Goal: Task Accomplishment & Management: Use online tool/utility

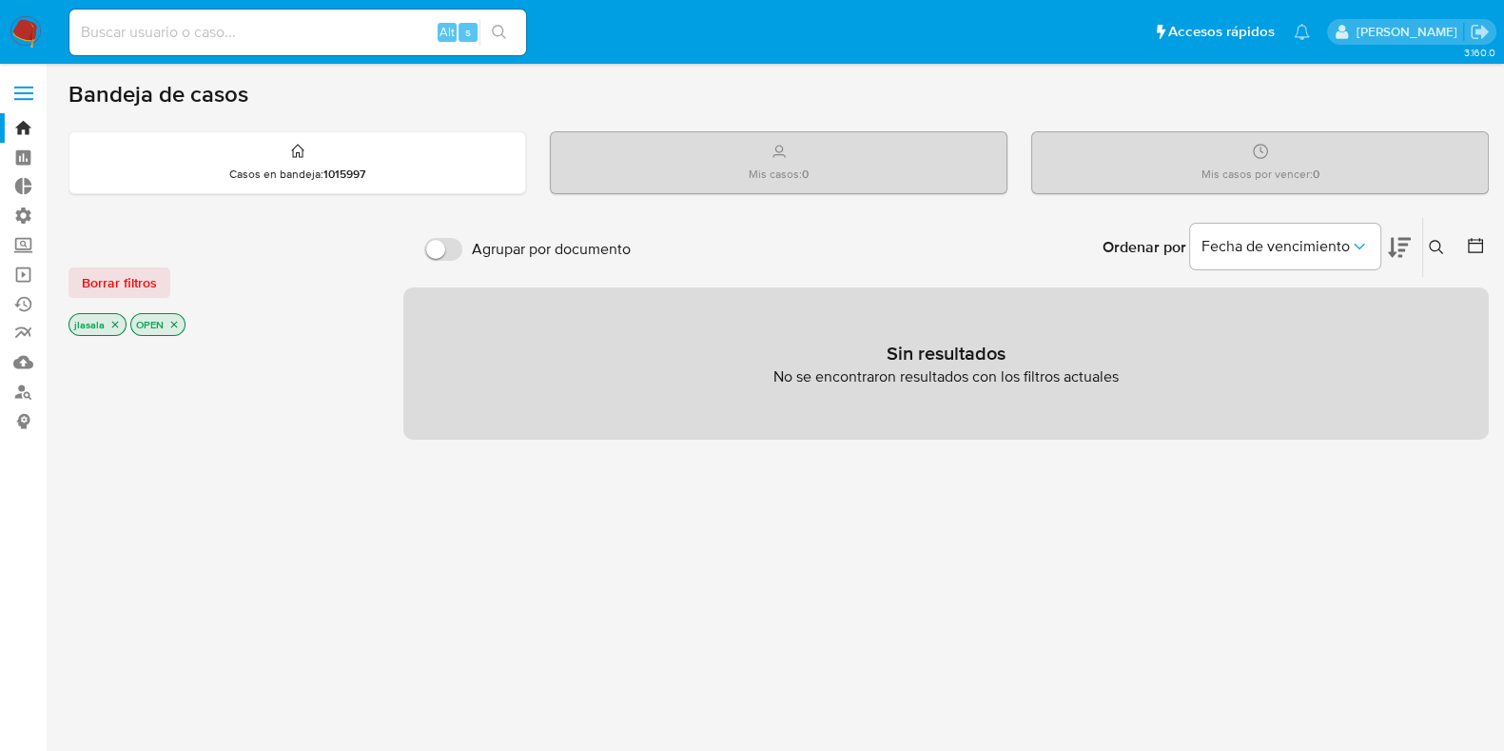
click at [24, 86] on span at bounding box center [23, 87] width 19 height 3
click at [0, 0] on input "checkbox" at bounding box center [0, 0] width 0 height 0
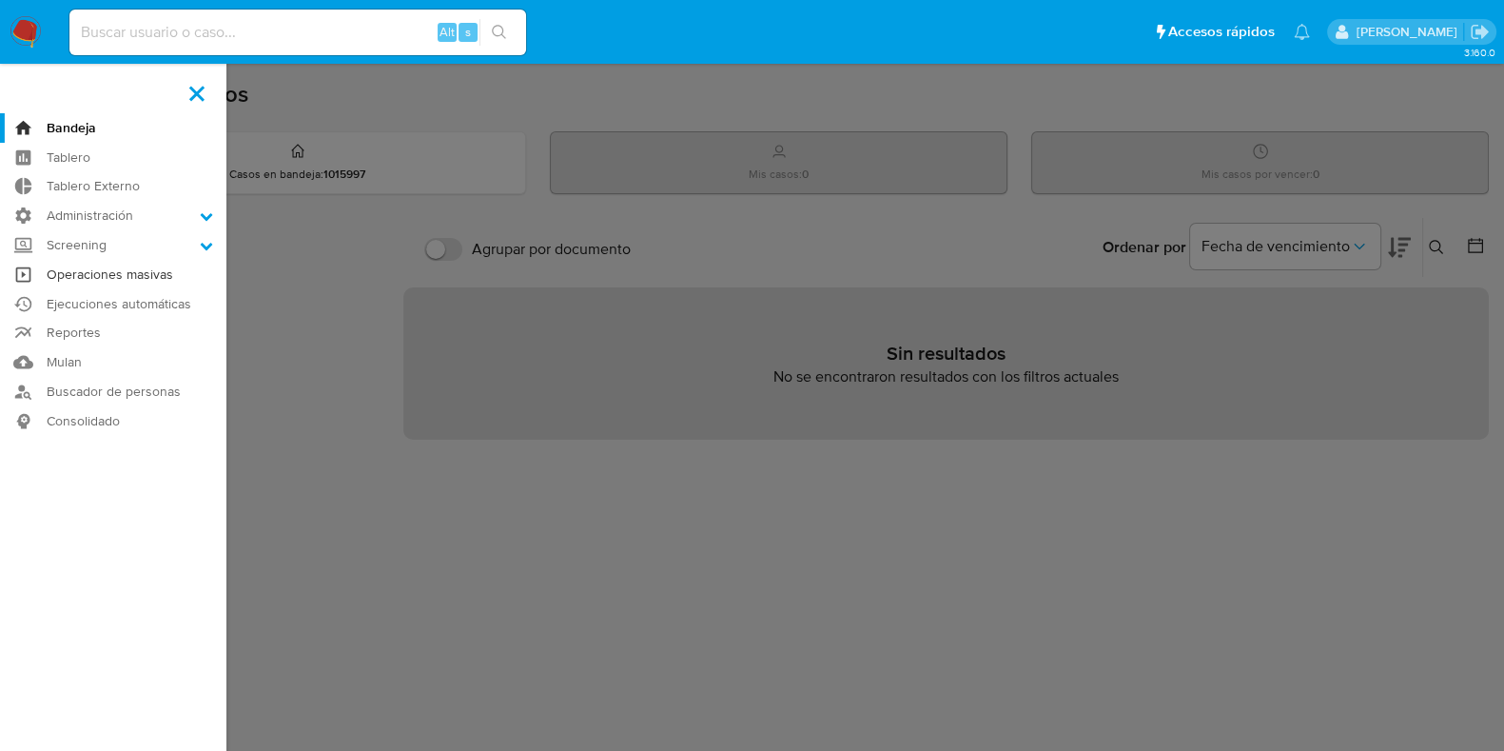
click at [140, 283] on link "Operaciones masivas" at bounding box center [113, 274] width 226 height 29
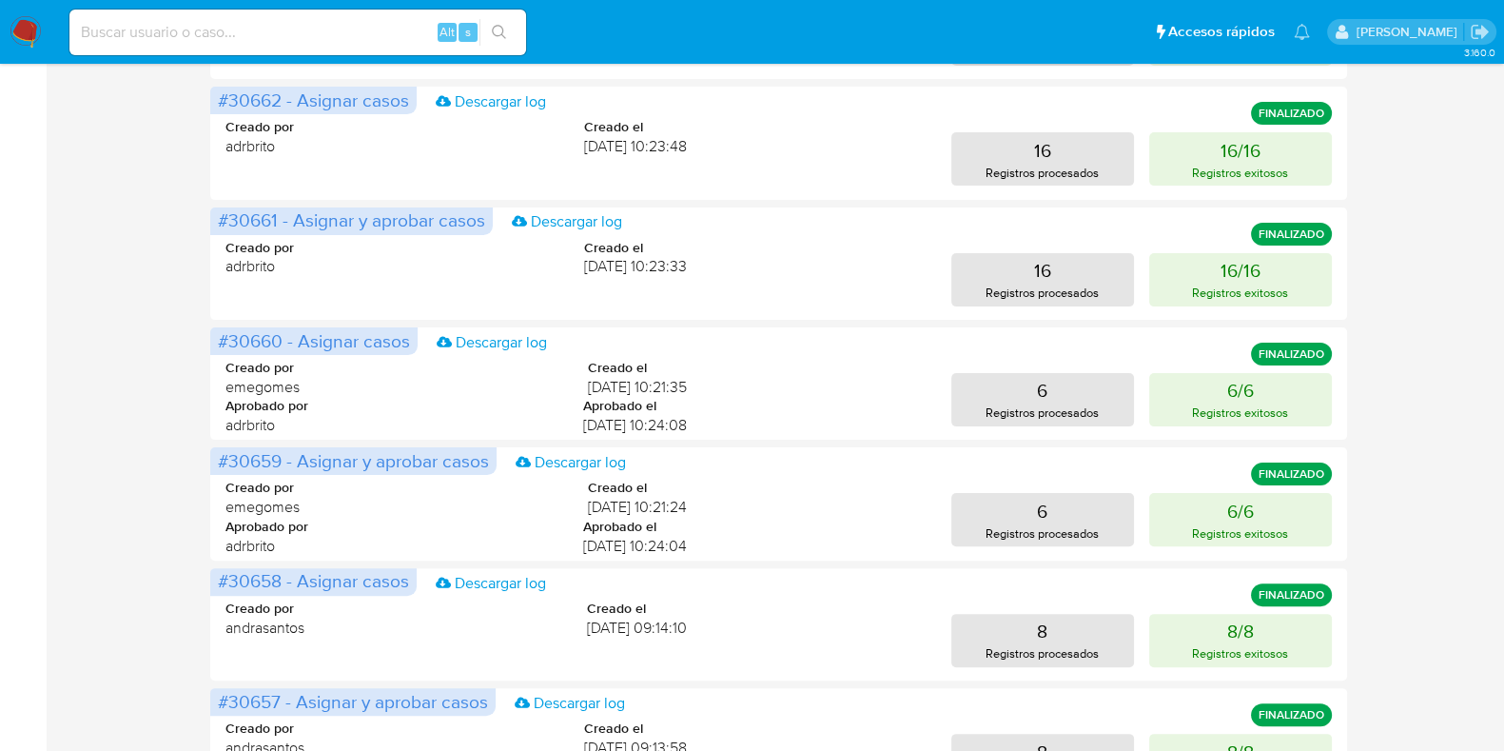
scroll to position [941, 0]
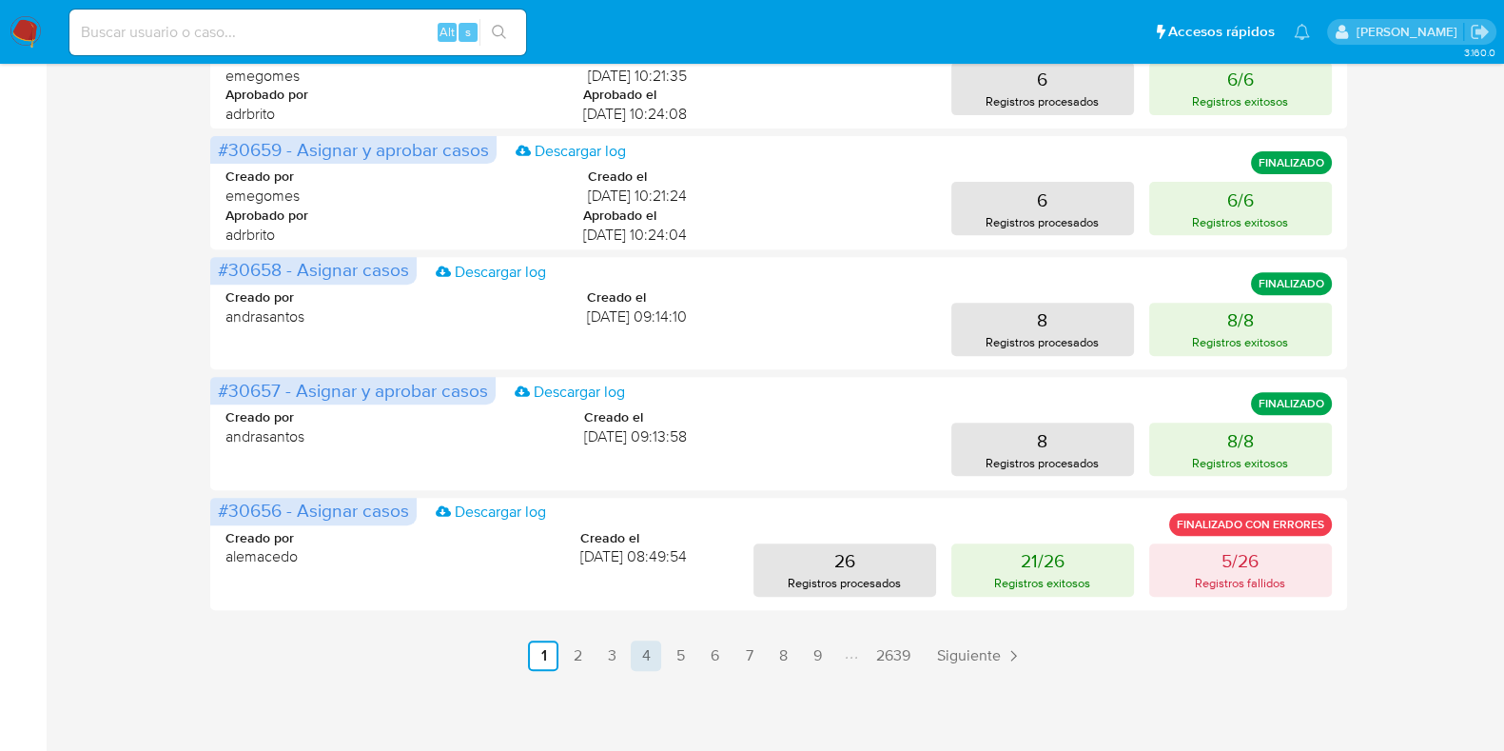
click at [650, 652] on link "4" at bounding box center [646, 655] width 30 height 30
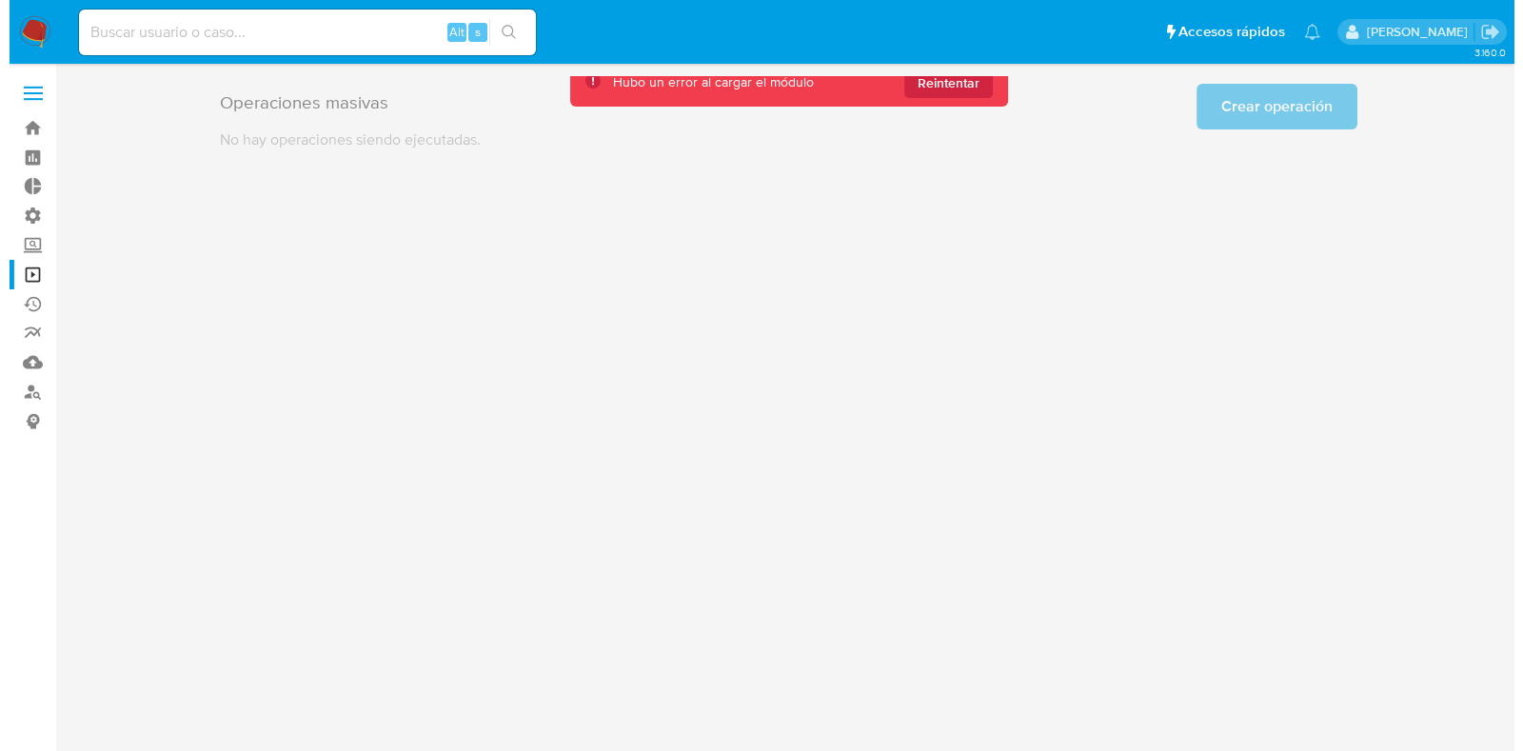
scroll to position [0, 0]
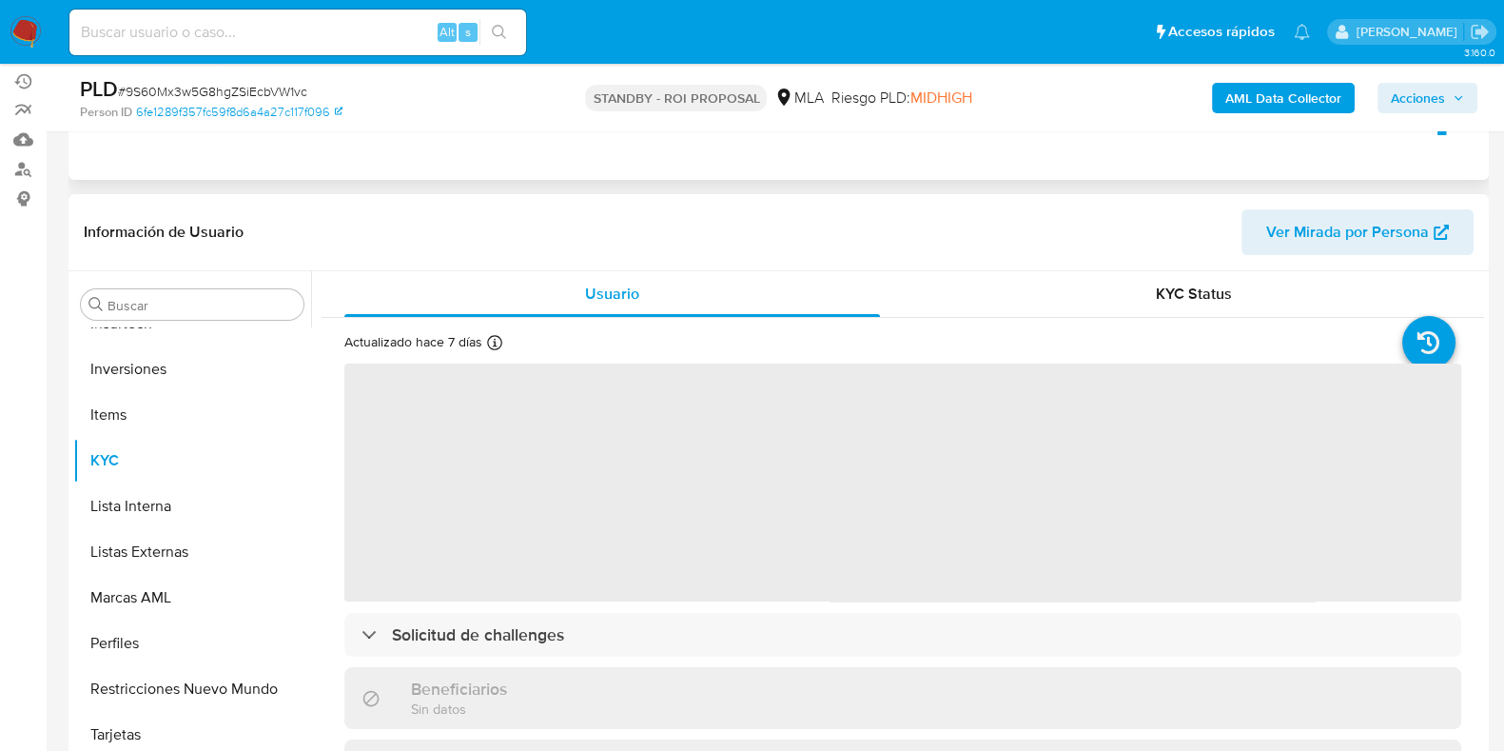
scroll to position [237, 0]
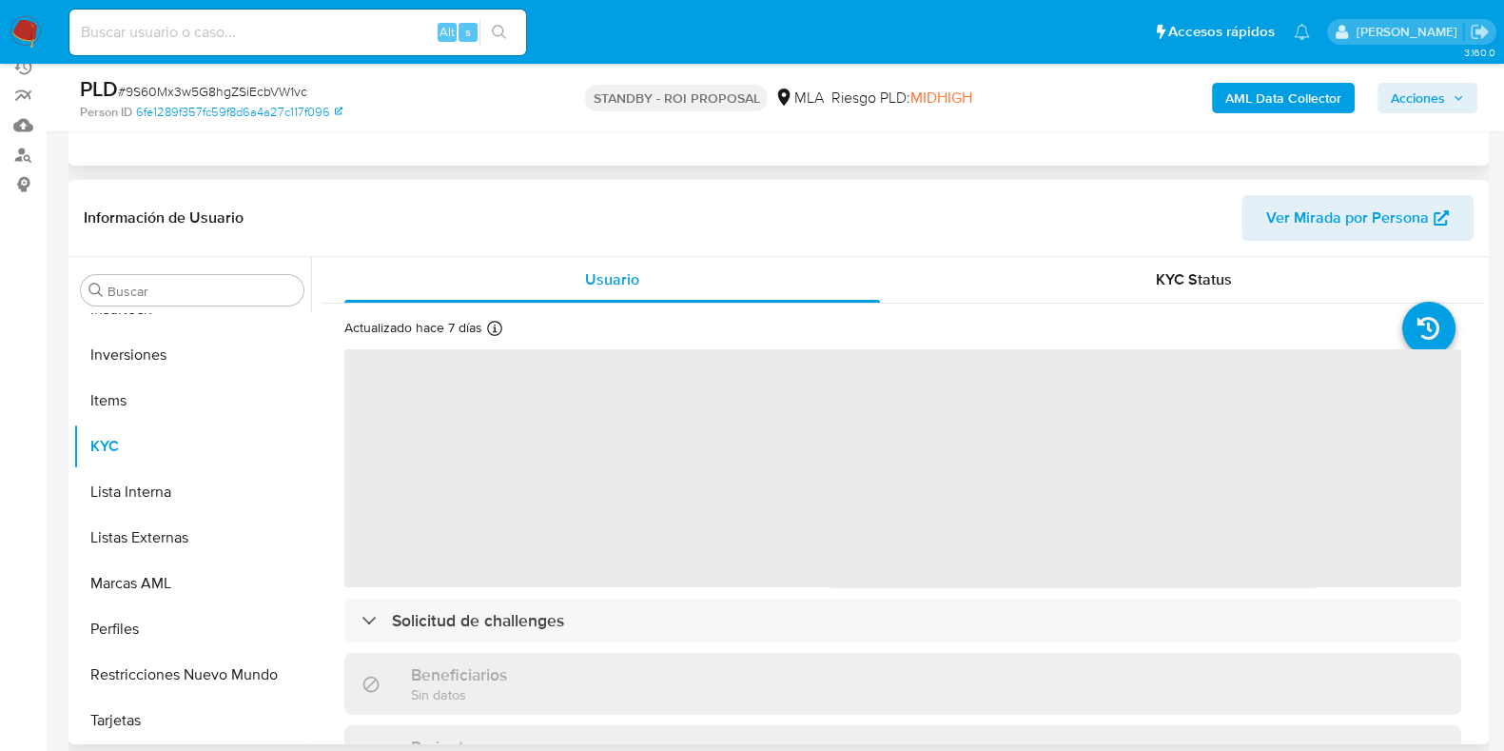
select select "10"
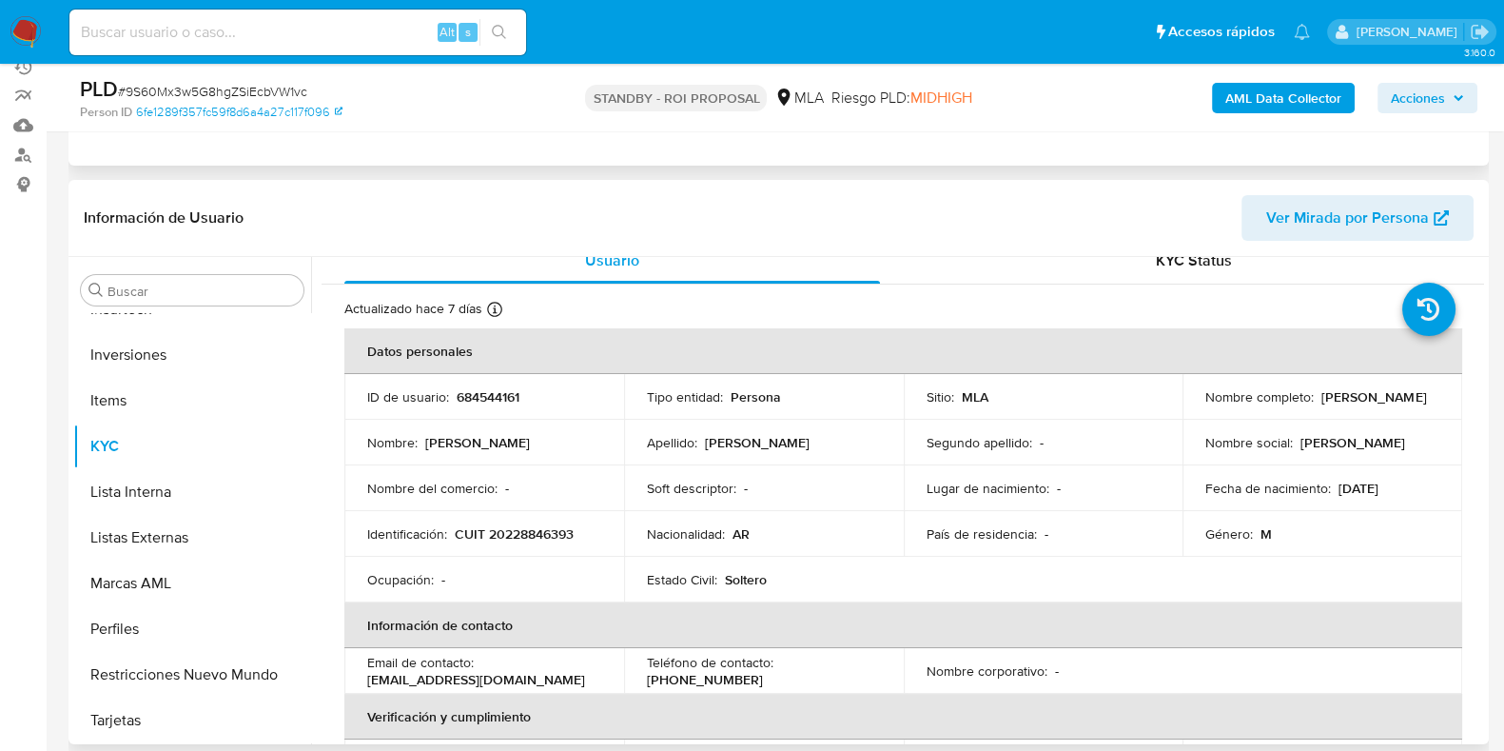
scroll to position [0, 0]
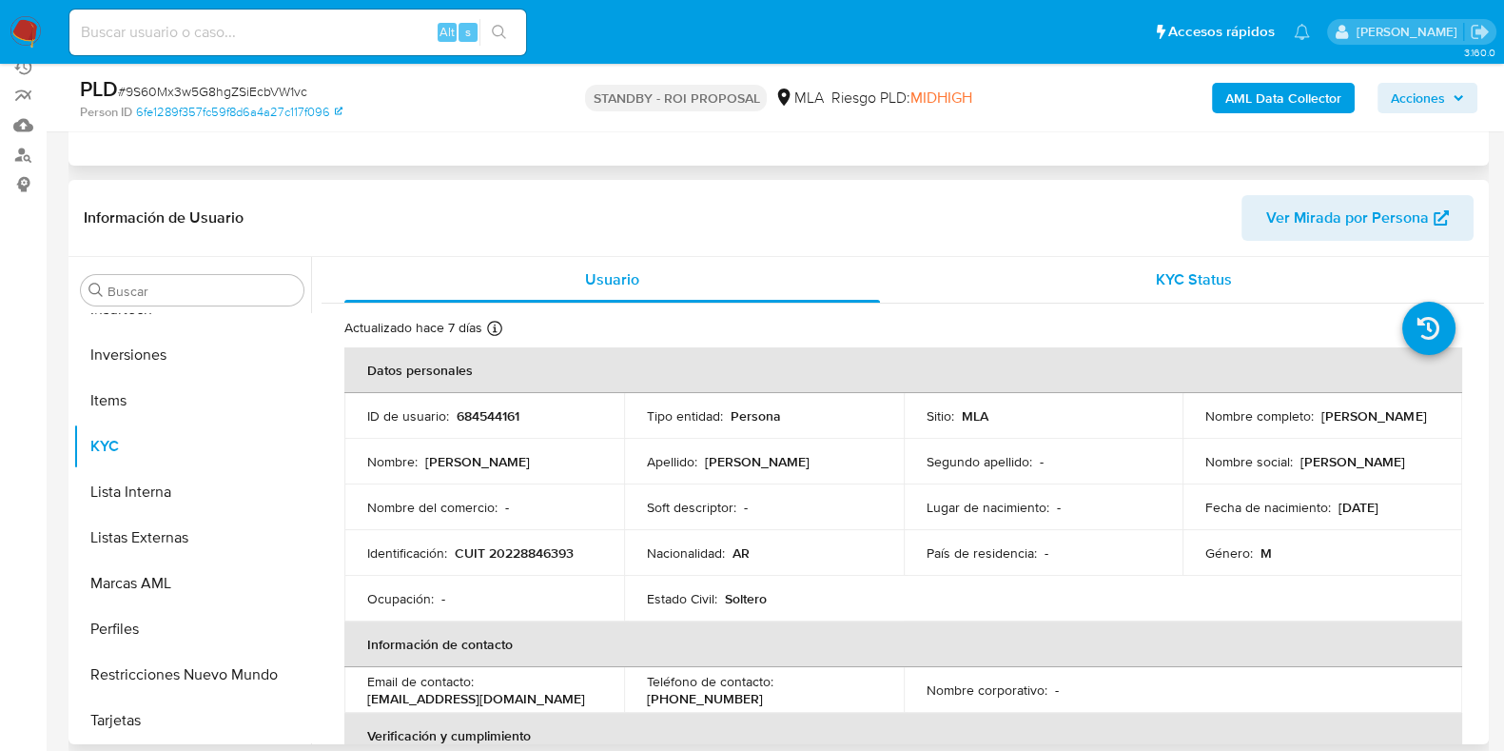
click at [1105, 268] on div "KYC Status" at bounding box center [1194, 280] width 536 height 46
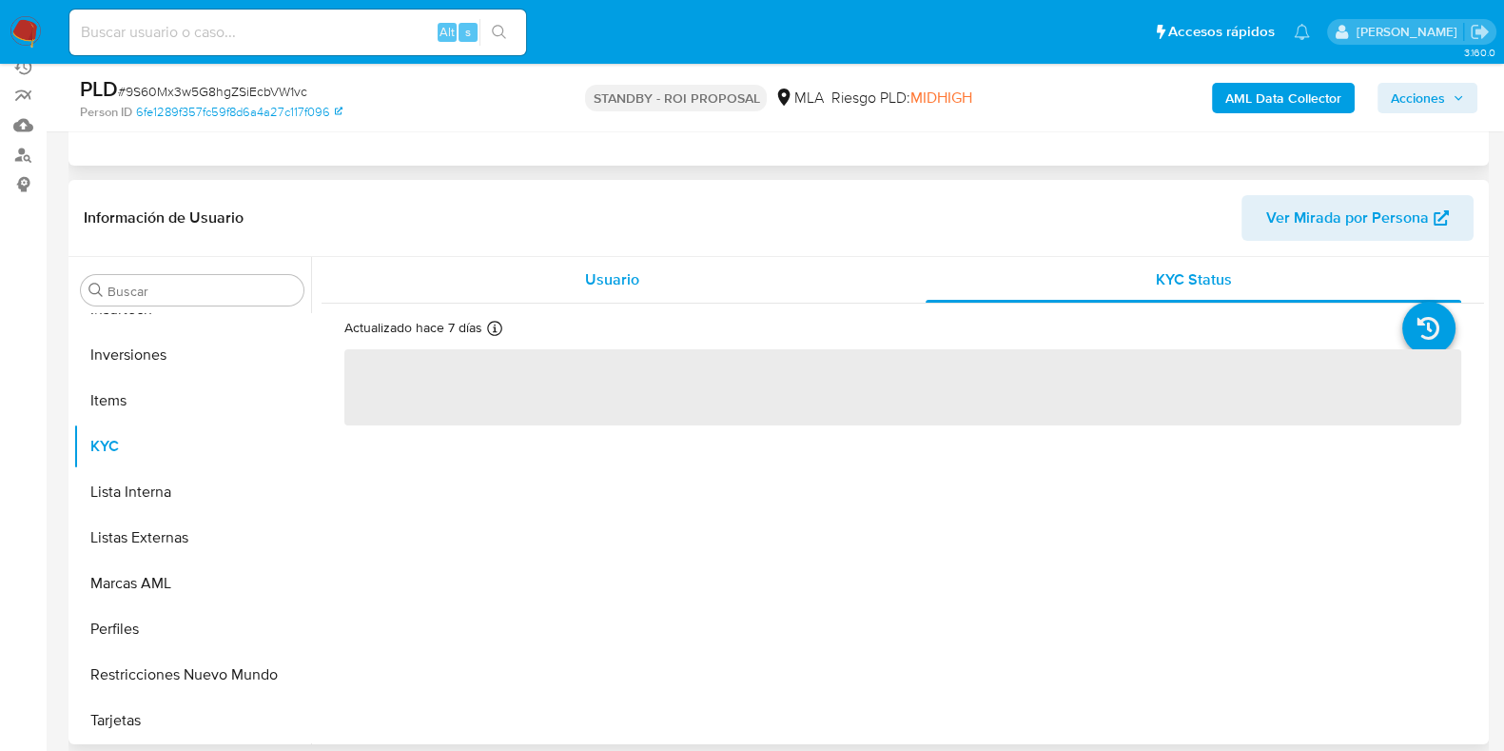
click at [692, 283] on div "Usuario" at bounding box center [612, 280] width 536 height 46
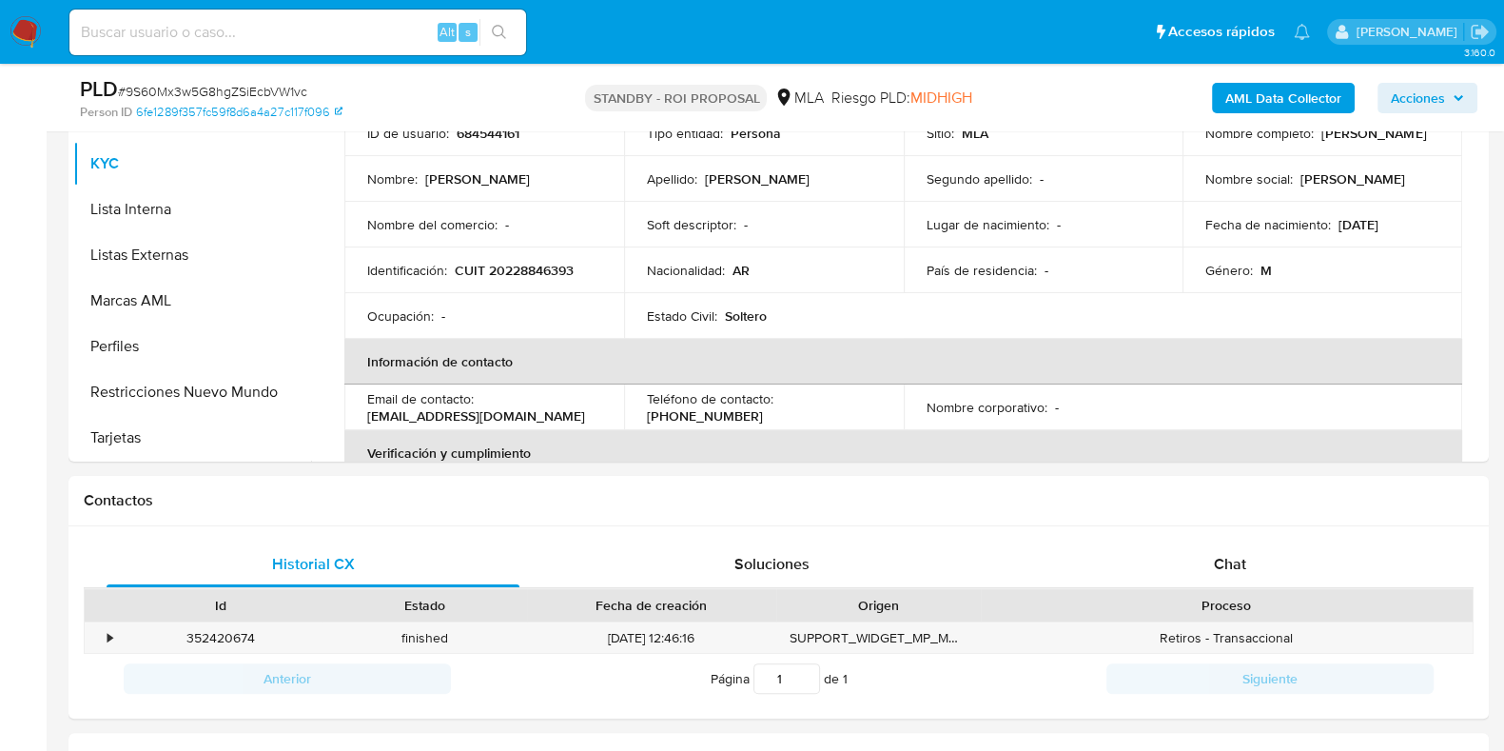
scroll to position [714, 0]
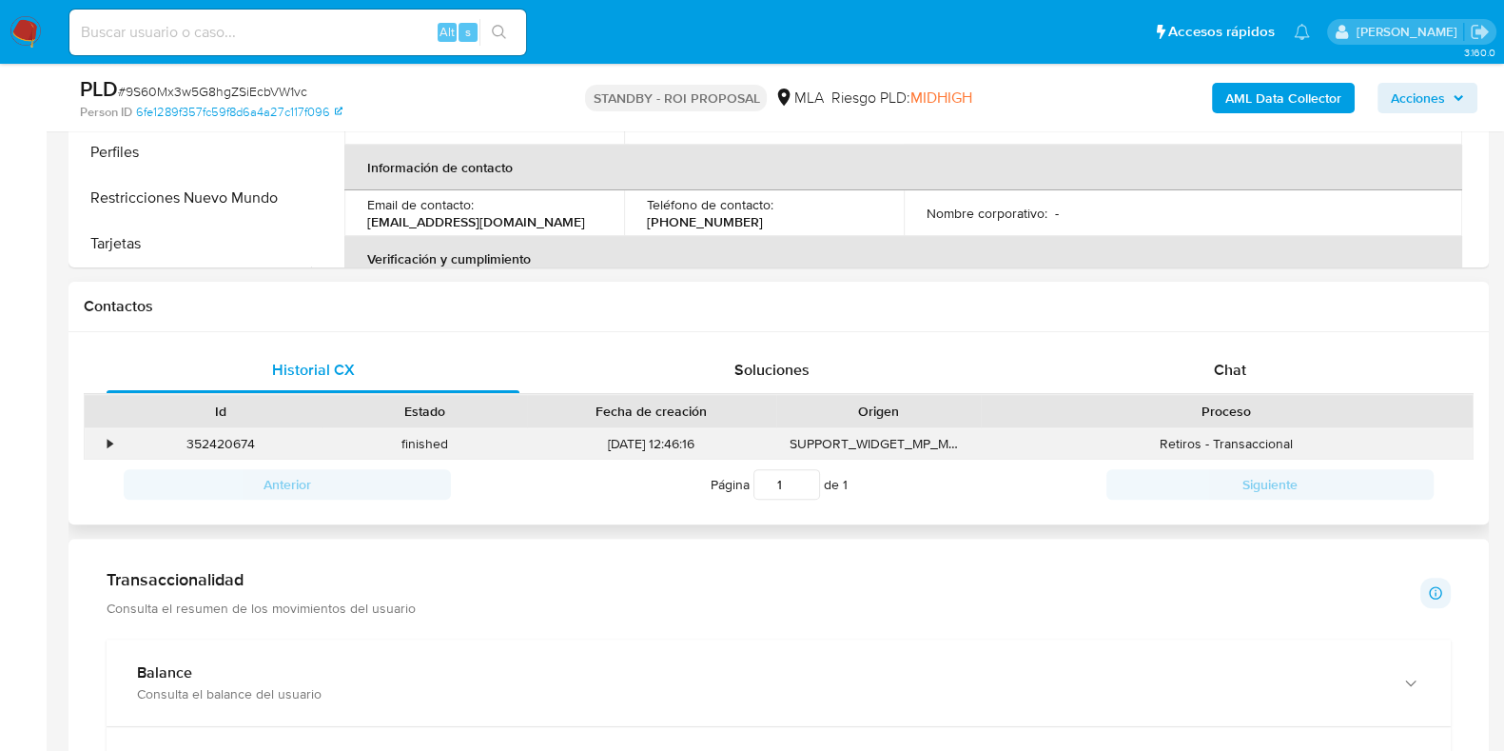
click at [100, 444] on div "•" at bounding box center [101, 443] width 33 height 31
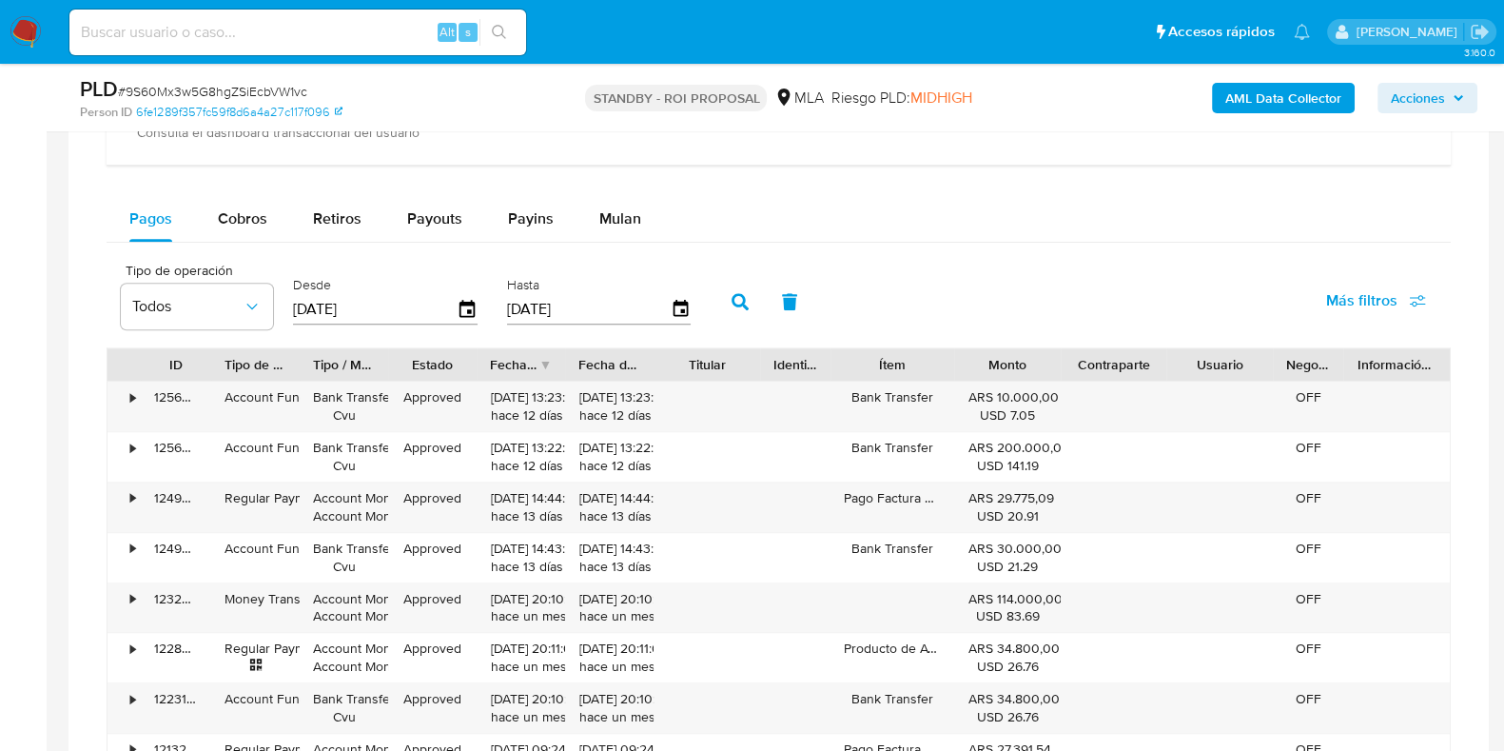
scroll to position [1766, 0]
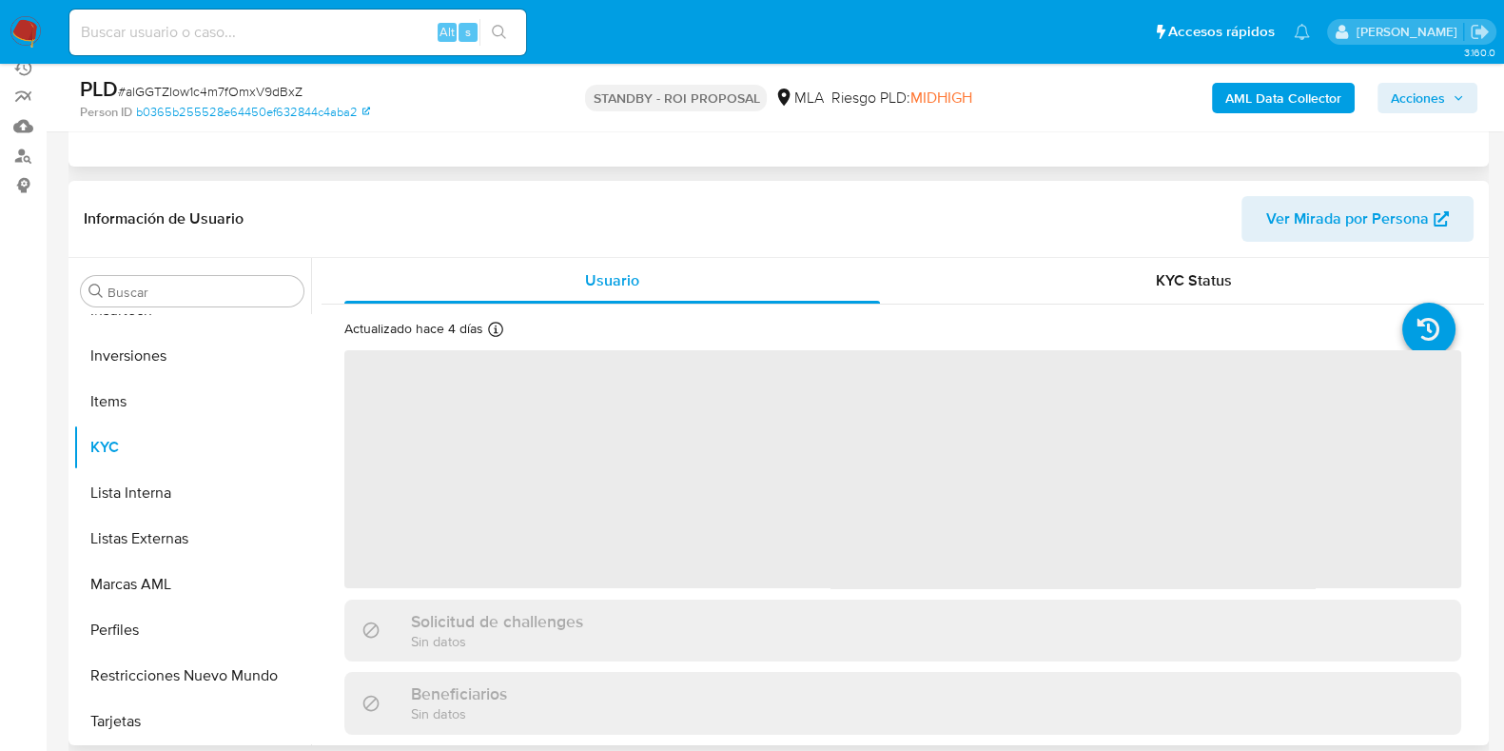
scroll to position [237, 0]
select select "10"
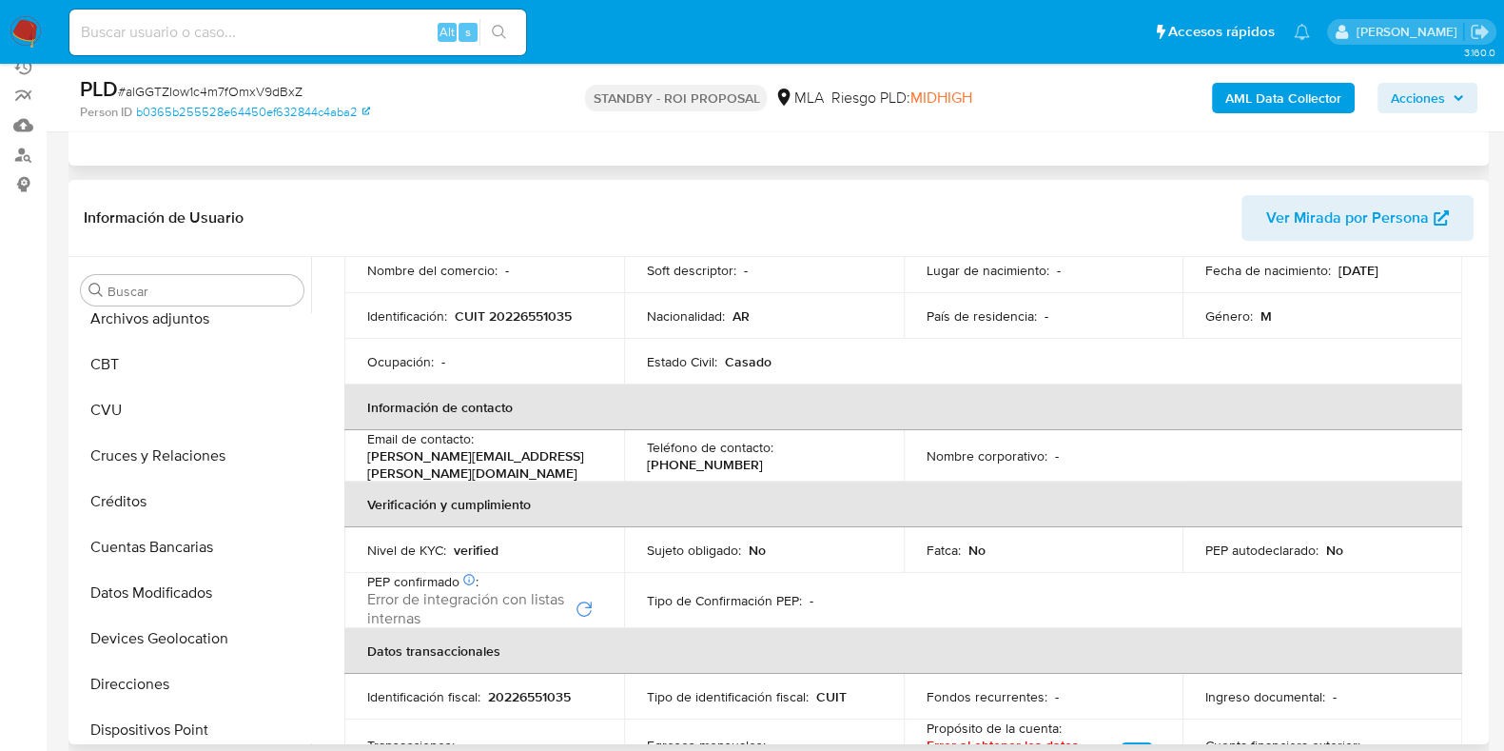
scroll to position [0, 0]
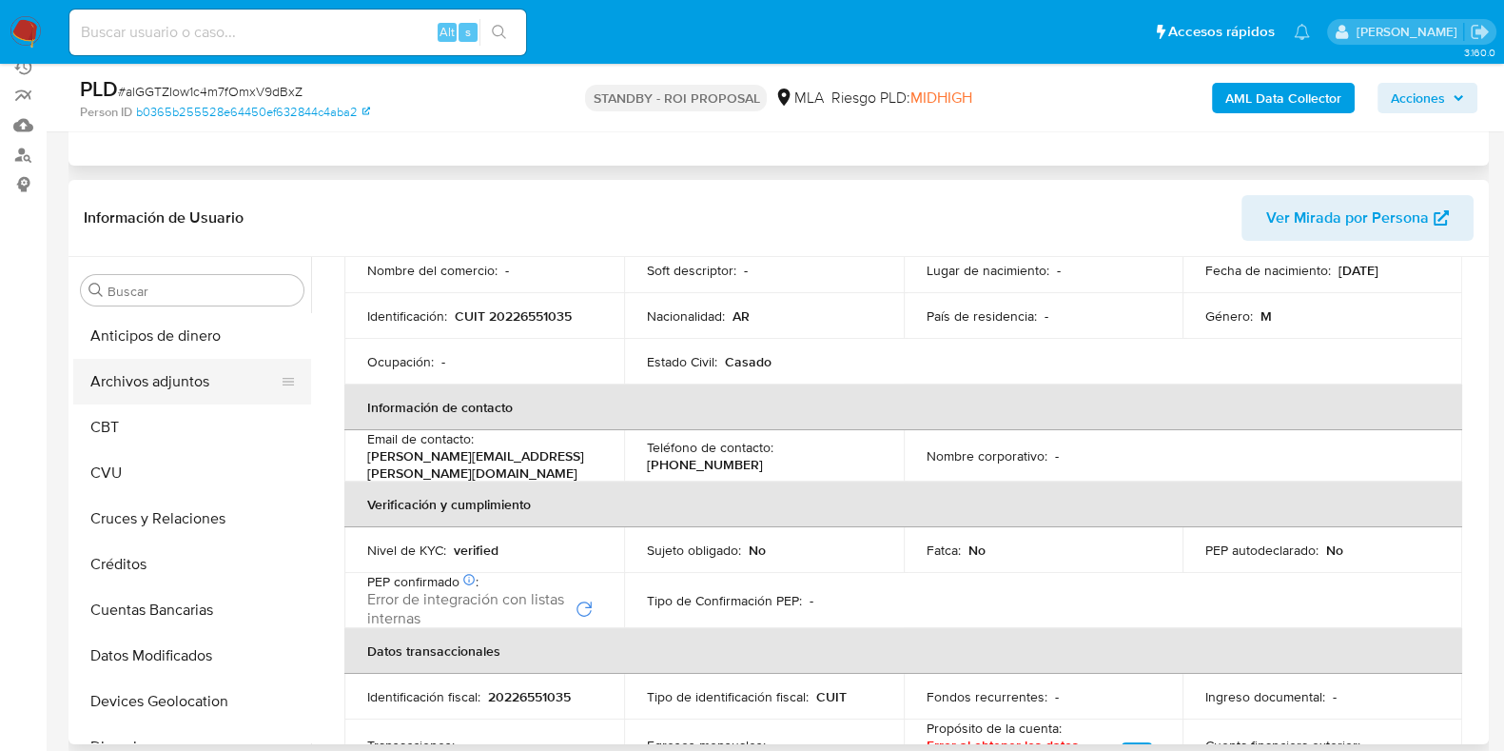
click at [203, 384] on button "Archivos adjuntos" at bounding box center [184, 382] width 223 height 46
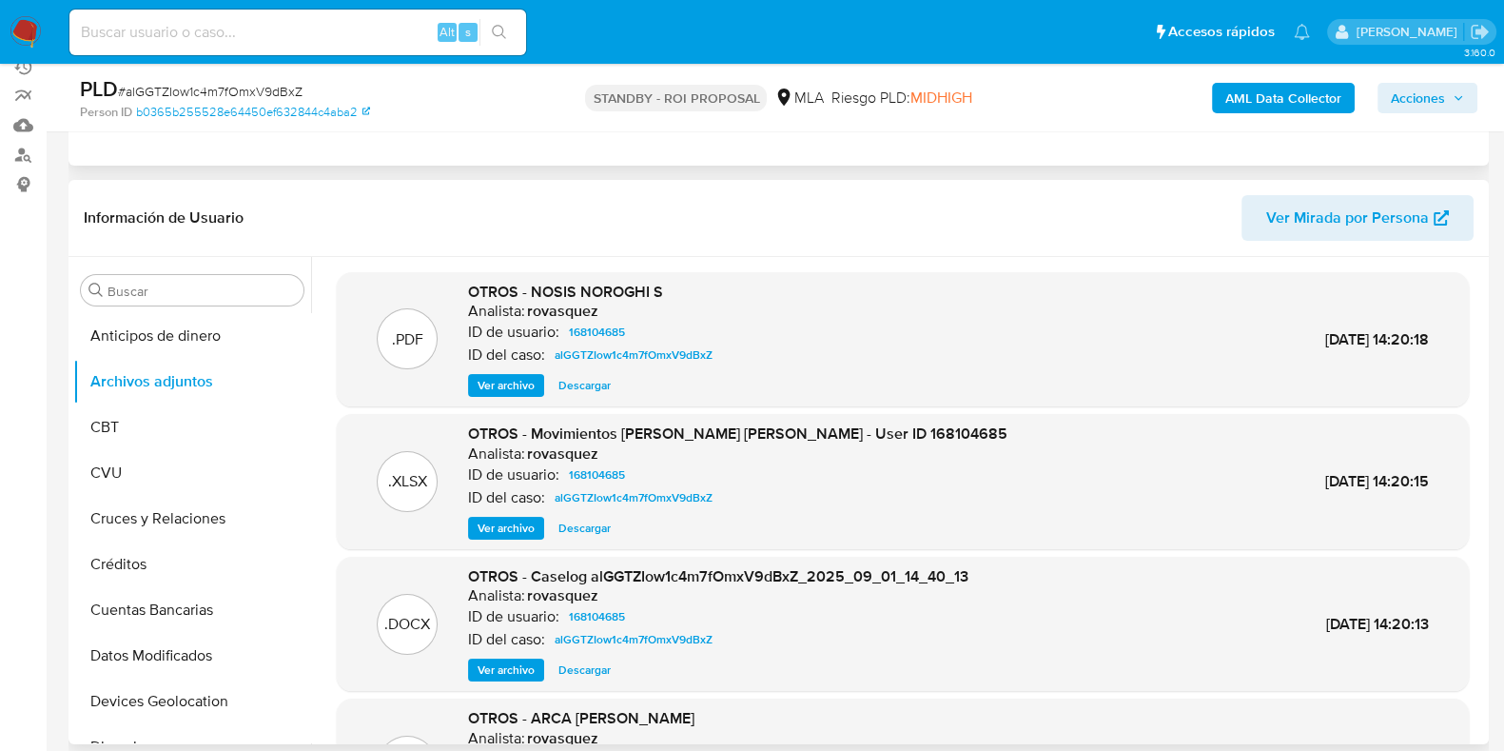
click at [507, 385] on span "Ver archivo" at bounding box center [506, 385] width 57 height 19
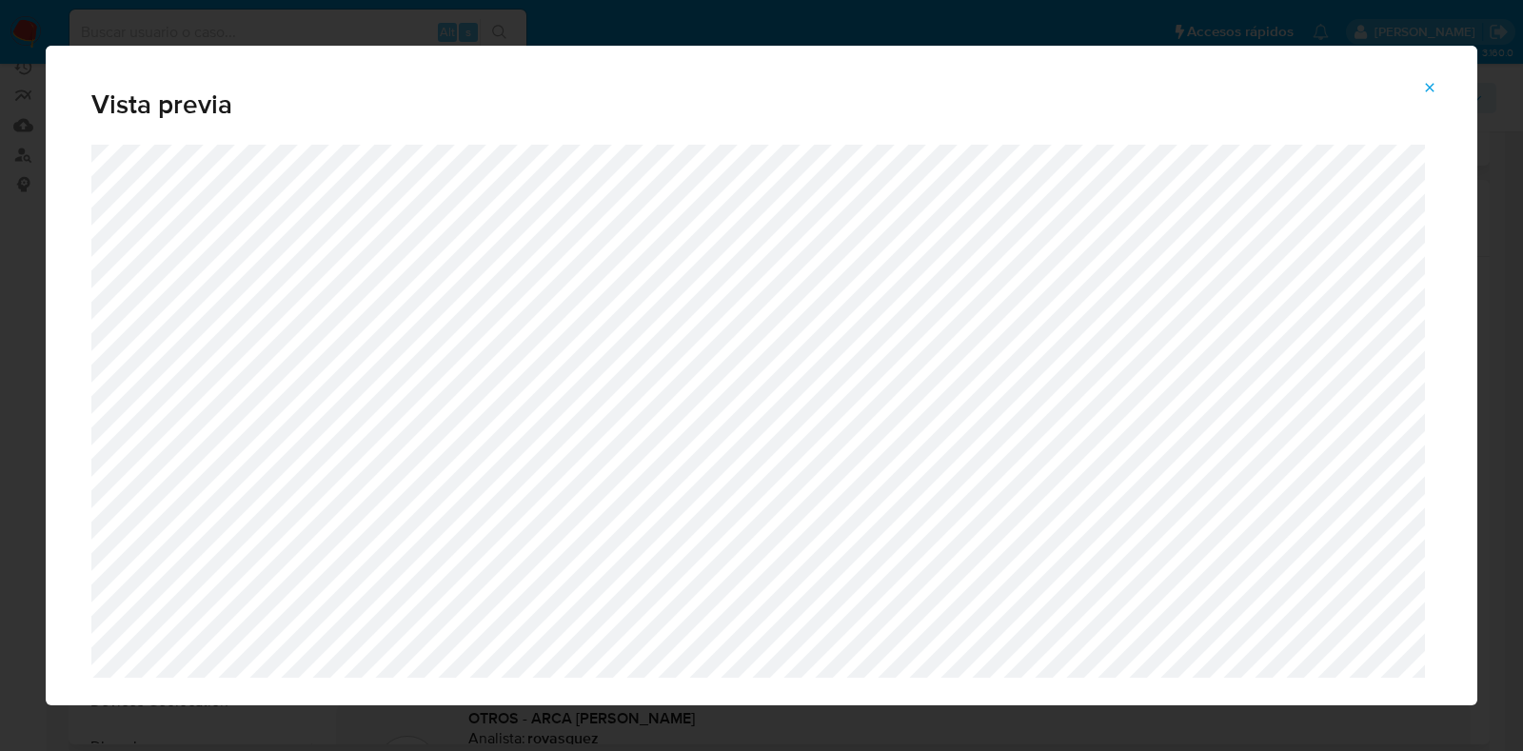
click at [1424, 91] on icon "Attachment preview" at bounding box center [1429, 87] width 15 height 15
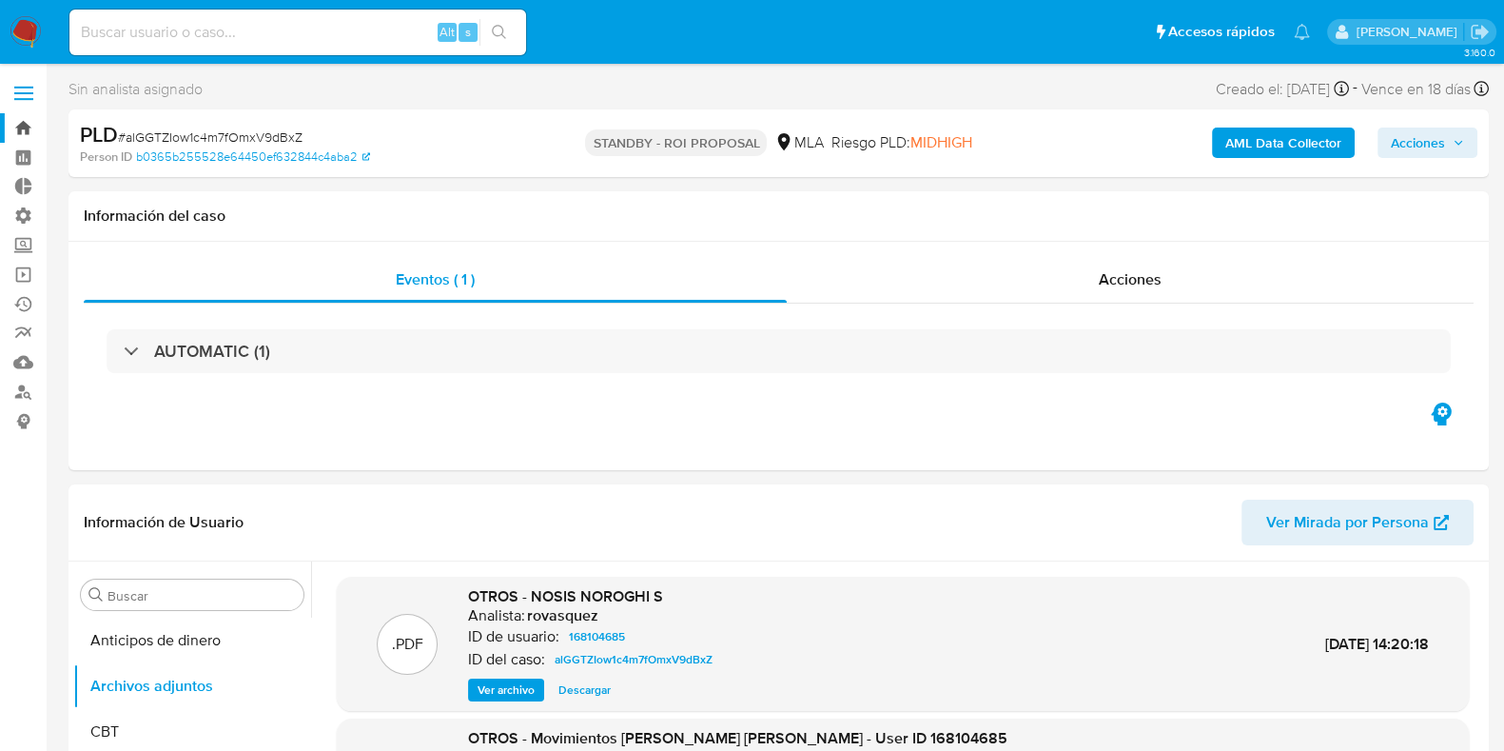
click at [24, 129] on link "Bandeja" at bounding box center [113, 127] width 226 height 29
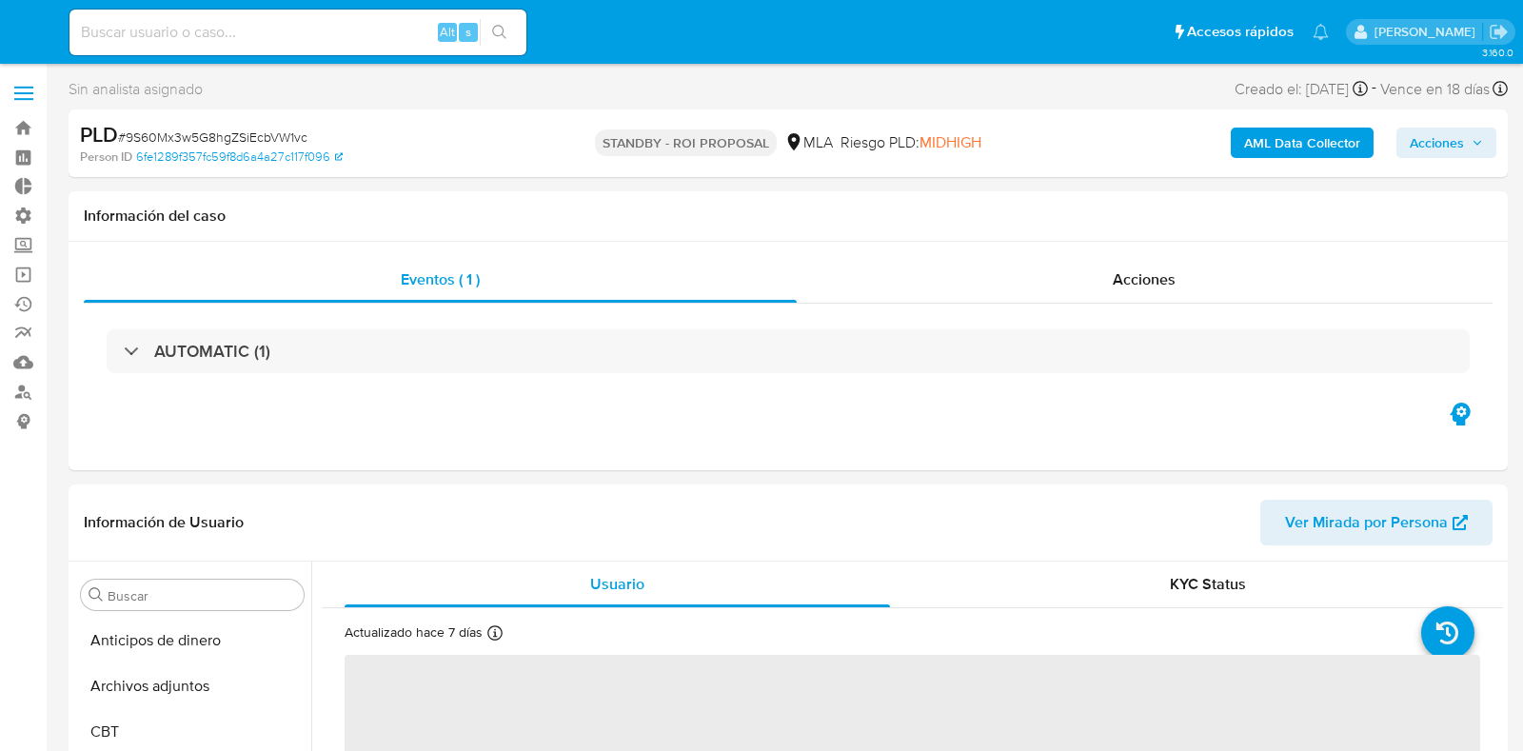
select select "10"
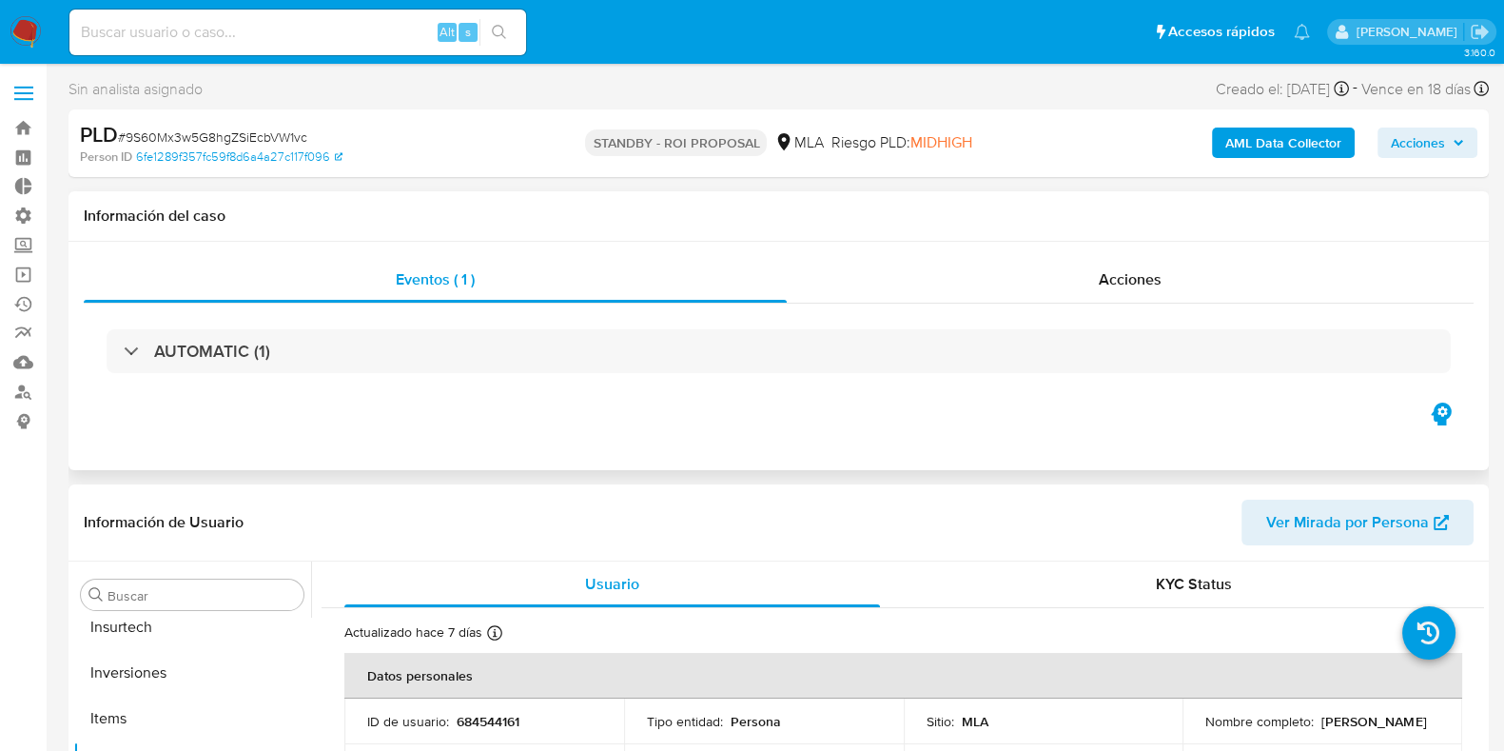
scroll to position [894, 0]
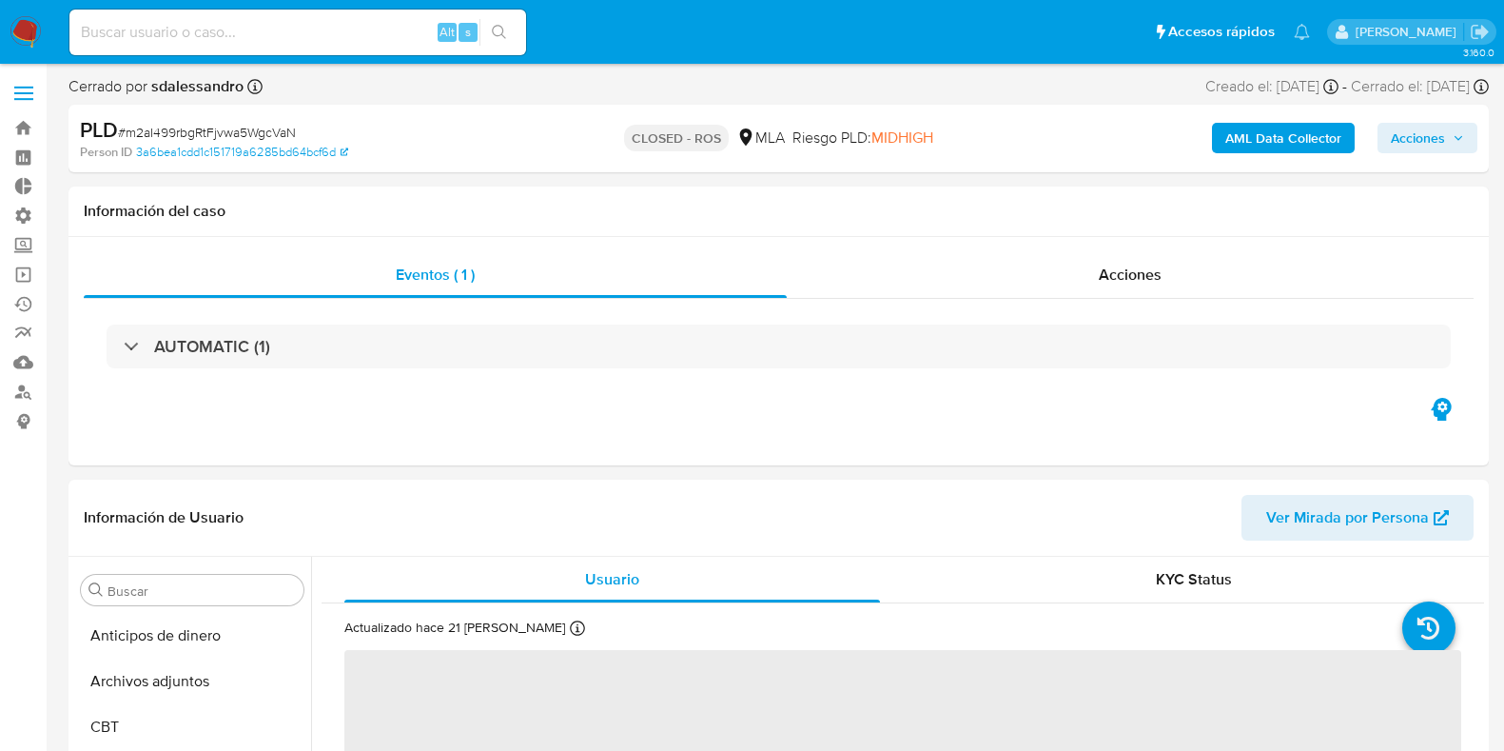
select select "10"
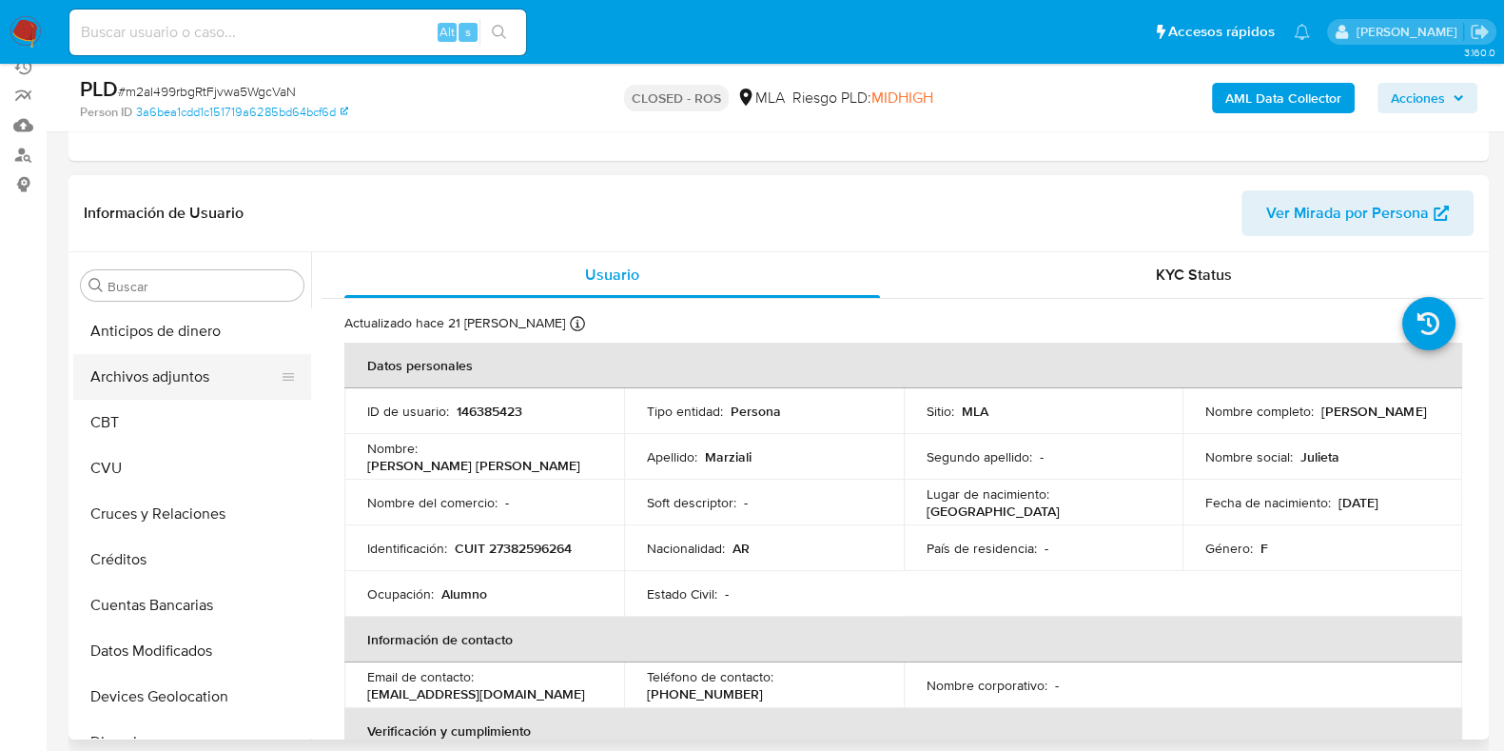
click at [202, 363] on button "Archivos adjuntos" at bounding box center [184, 377] width 223 height 46
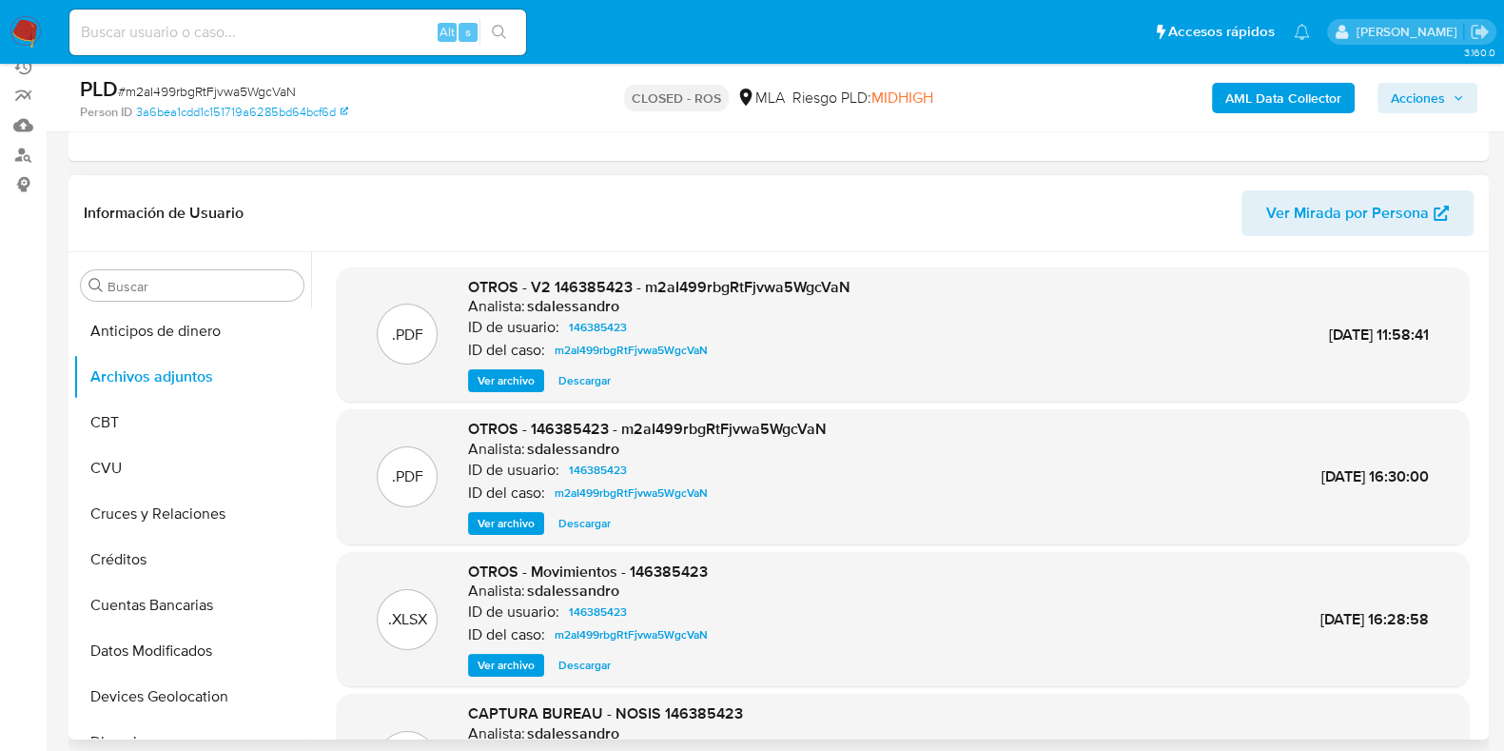
click at [517, 380] on span "Ver archivo" at bounding box center [506, 380] width 57 height 19
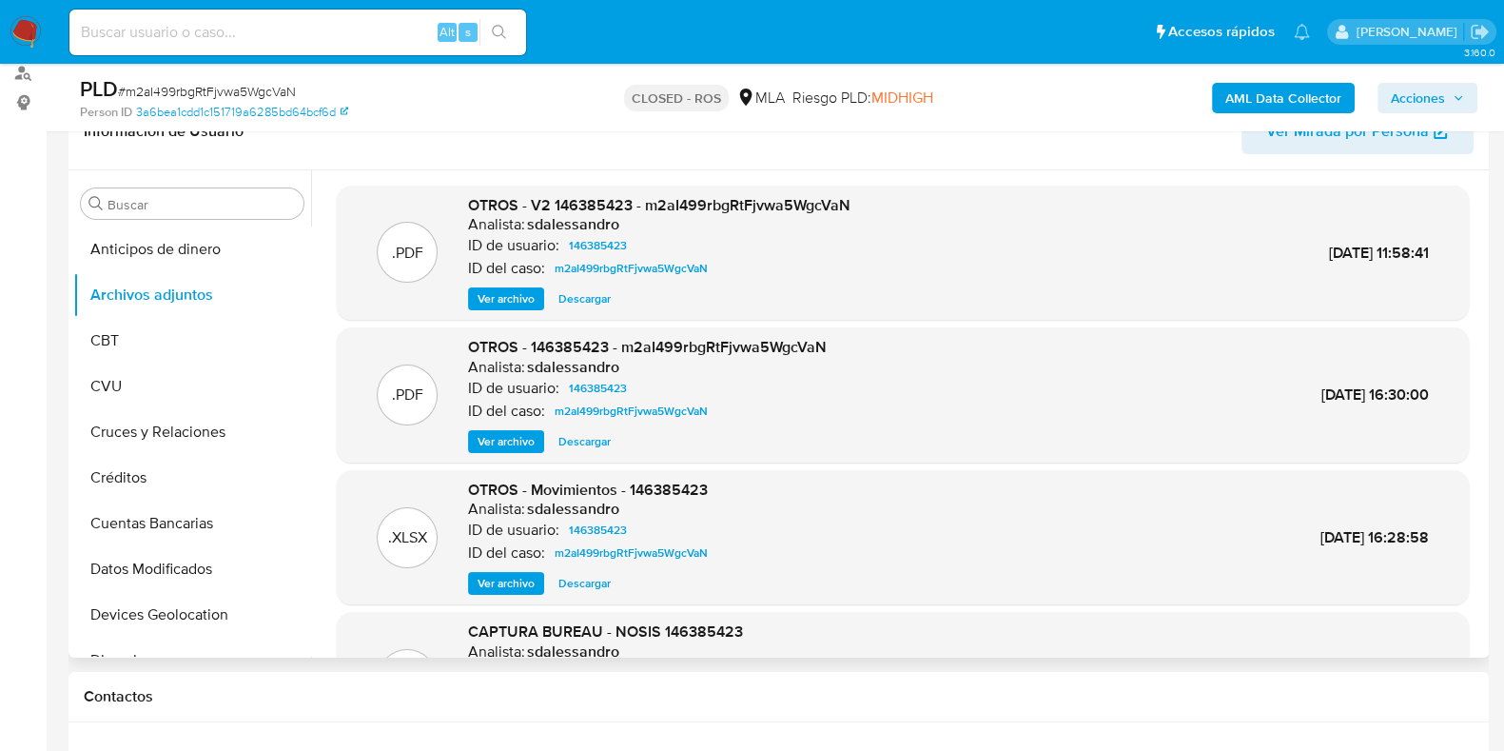
scroll to position [357, 0]
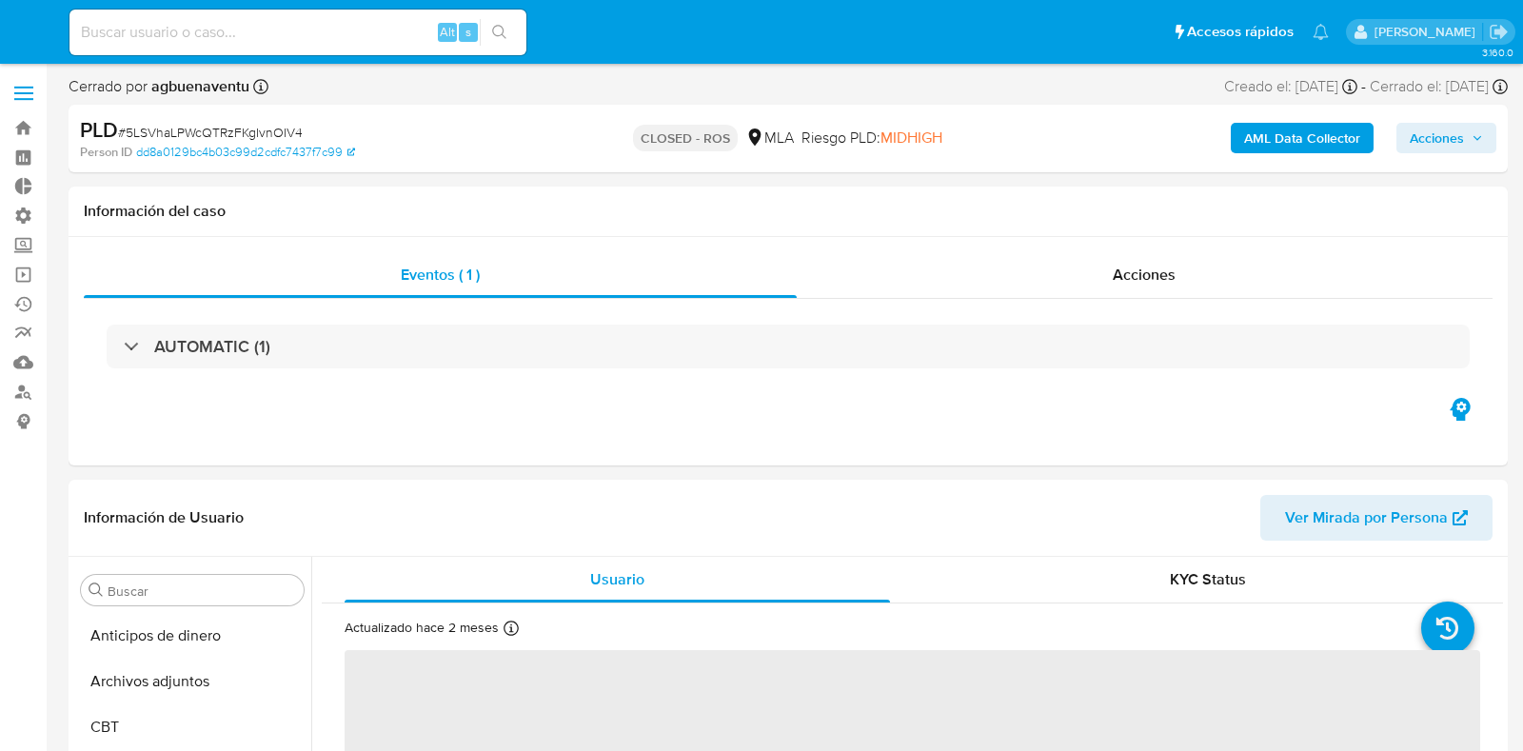
select select "10"
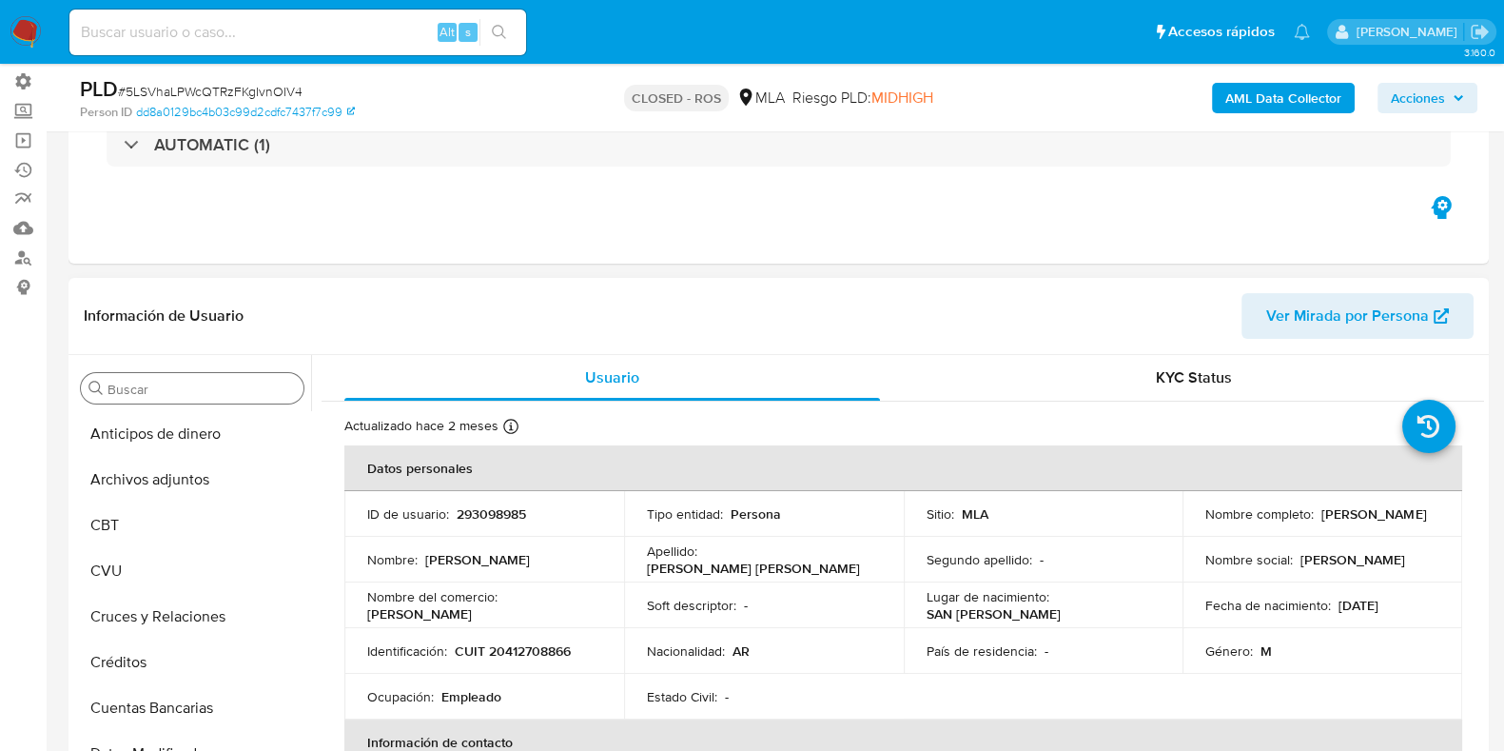
scroll to position [118, 0]
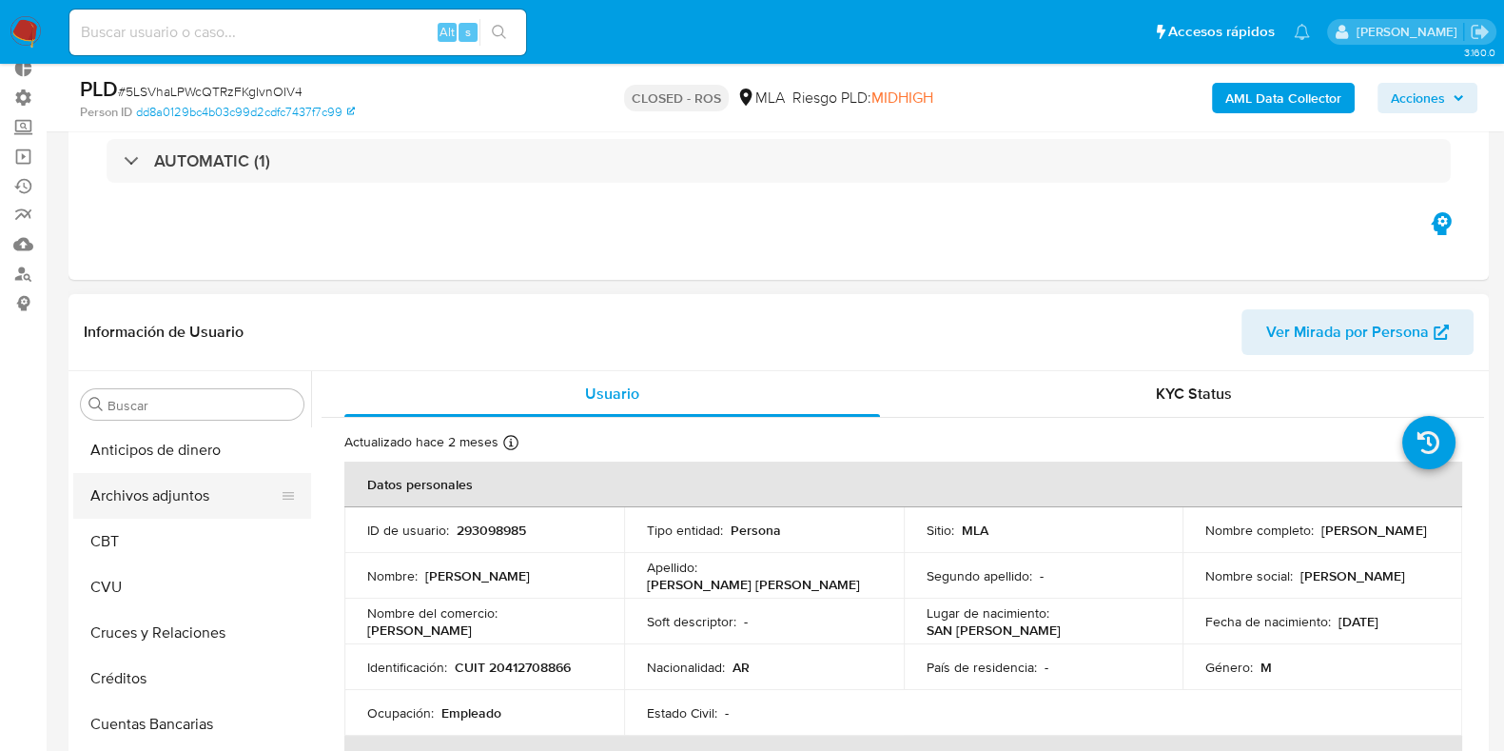
click at [189, 489] on button "Archivos adjuntos" at bounding box center [184, 496] width 223 height 46
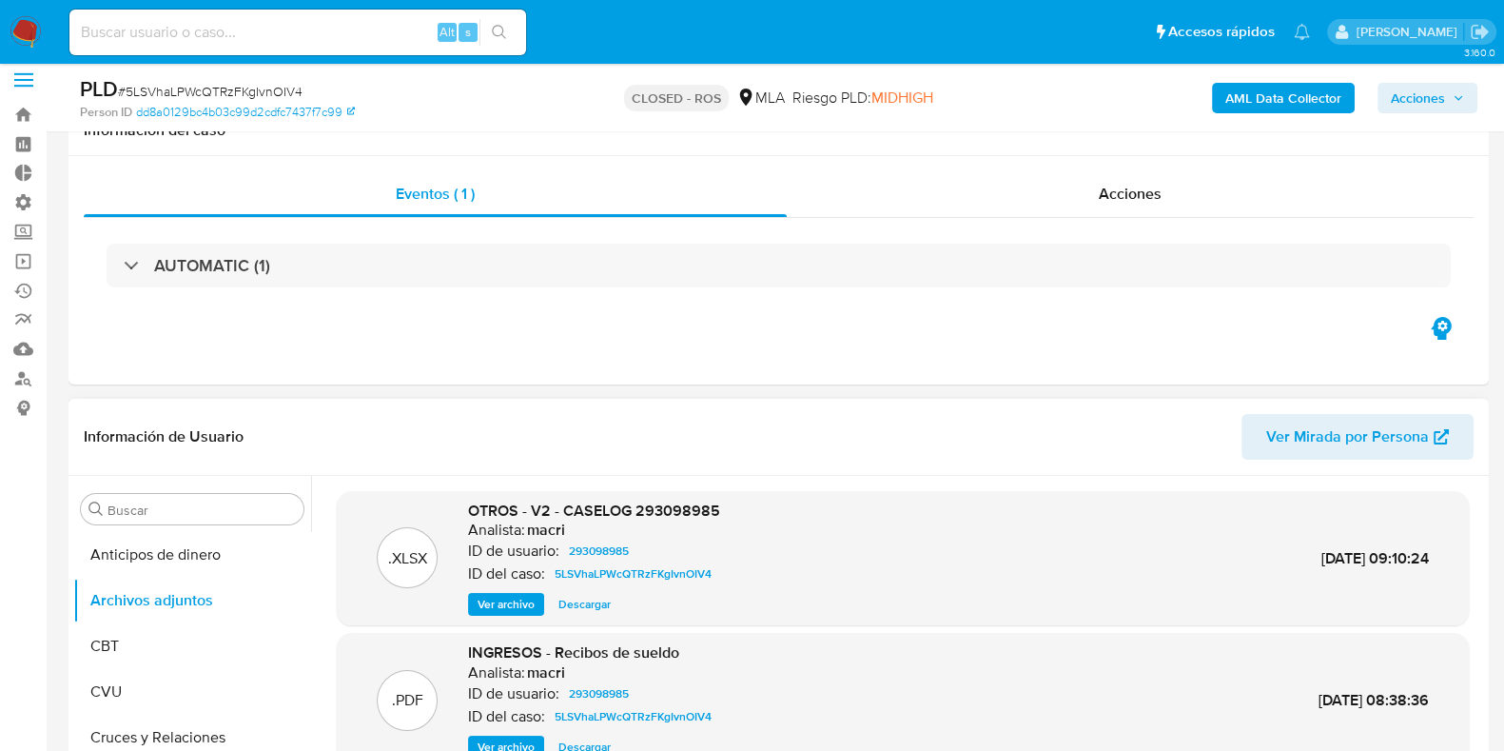
scroll to position [0, 0]
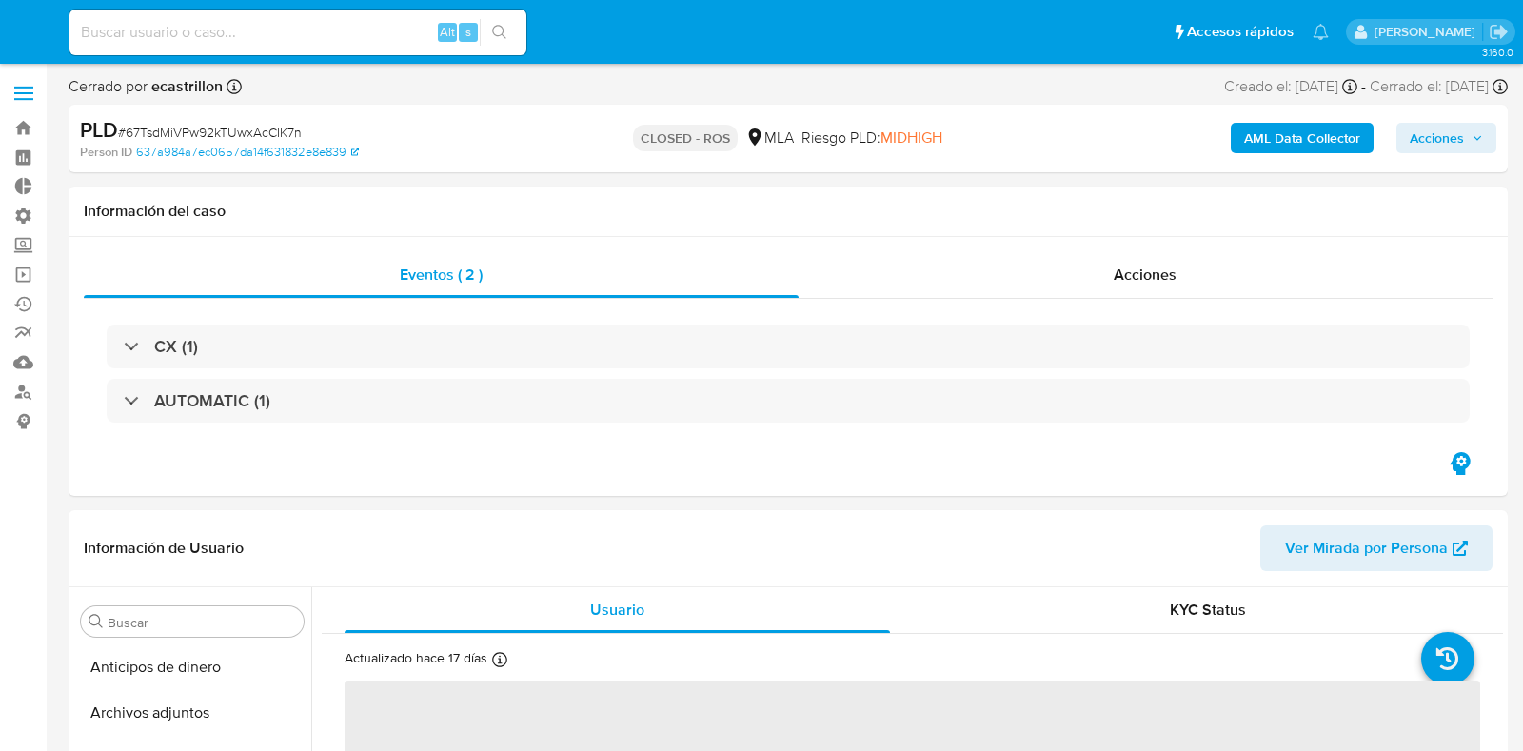
select select "10"
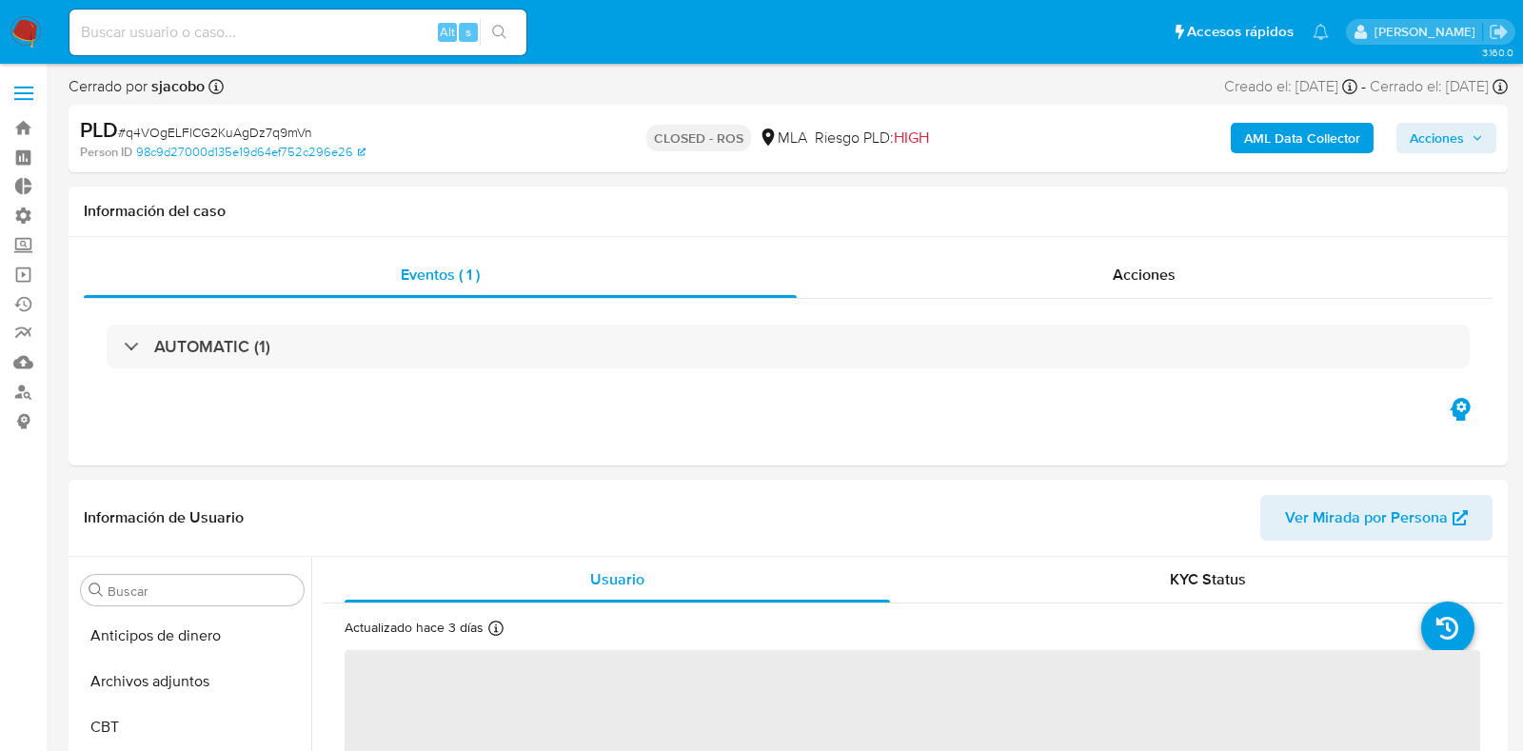
select select "10"
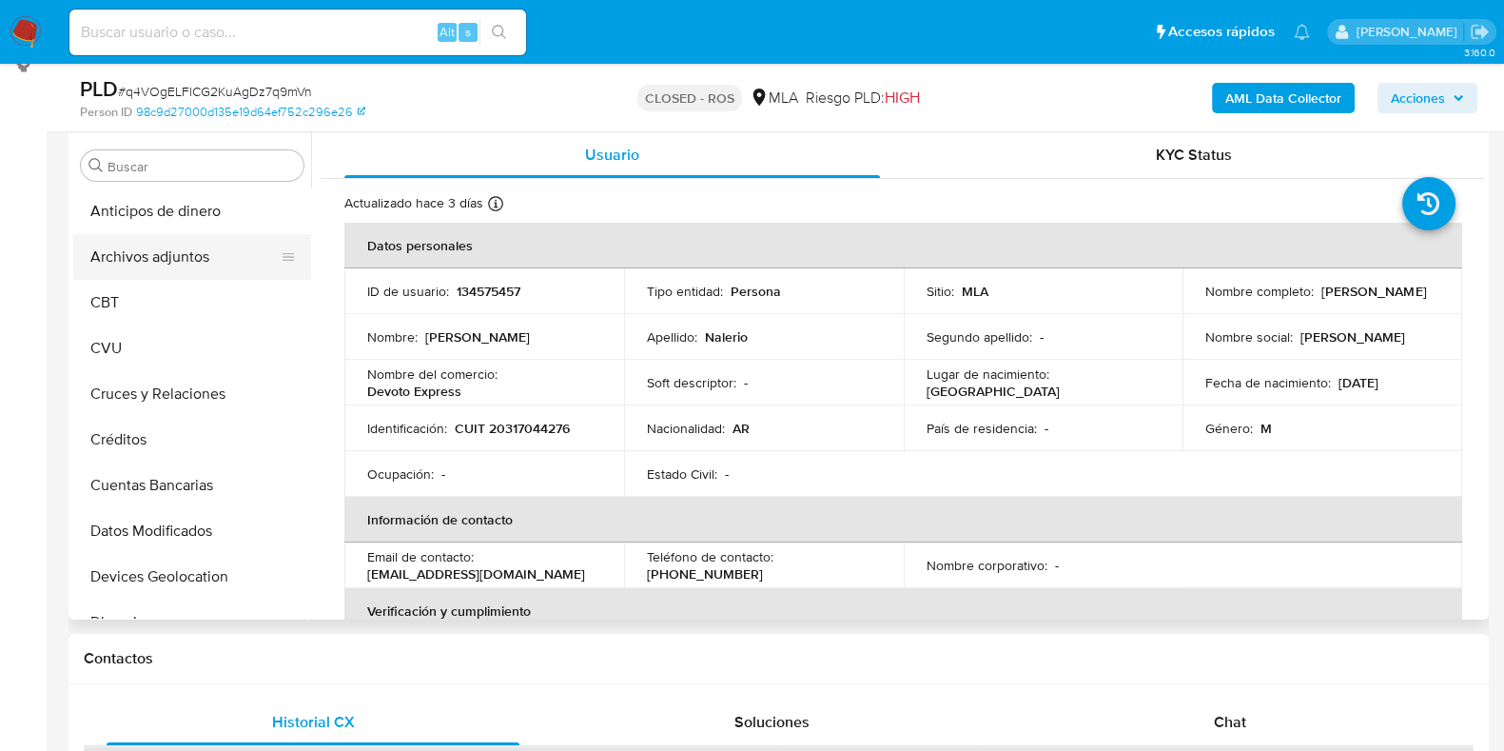
click at [192, 256] on button "Archivos adjuntos" at bounding box center [184, 257] width 223 height 46
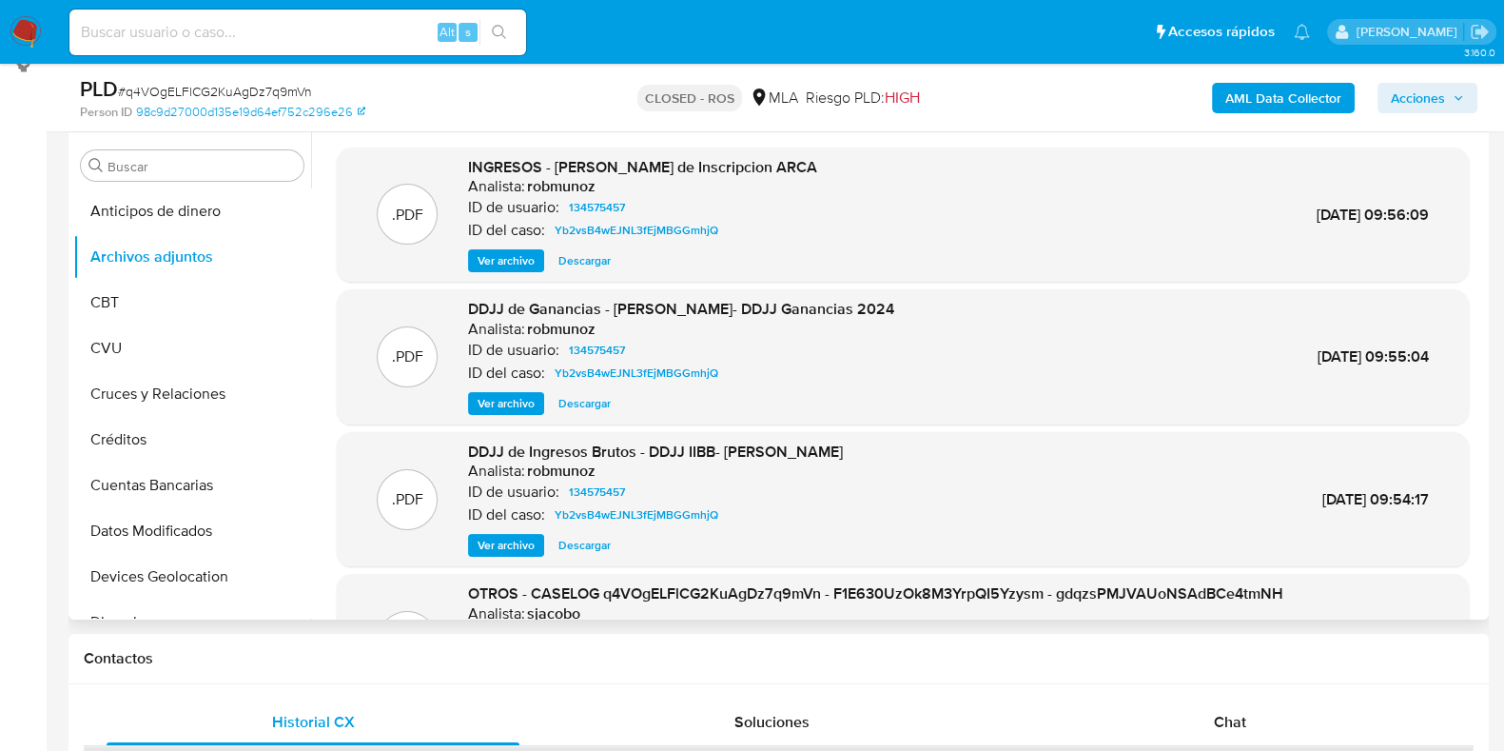
click at [506, 259] on span "Ver archivo" at bounding box center [506, 260] width 57 height 19
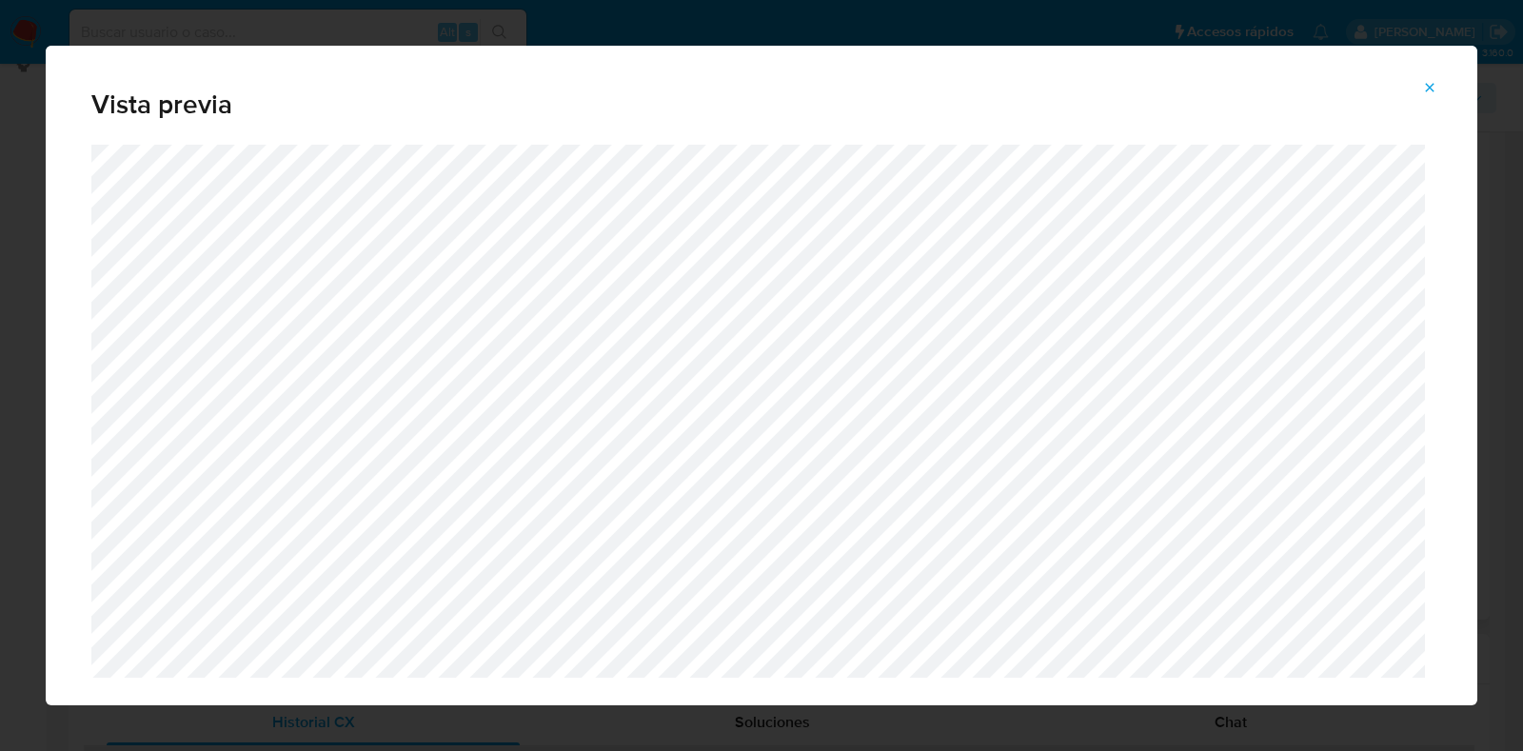
click at [1429, 93] on icon "Attachment preview" at bounding box center [1429, 87] width 15 height 15
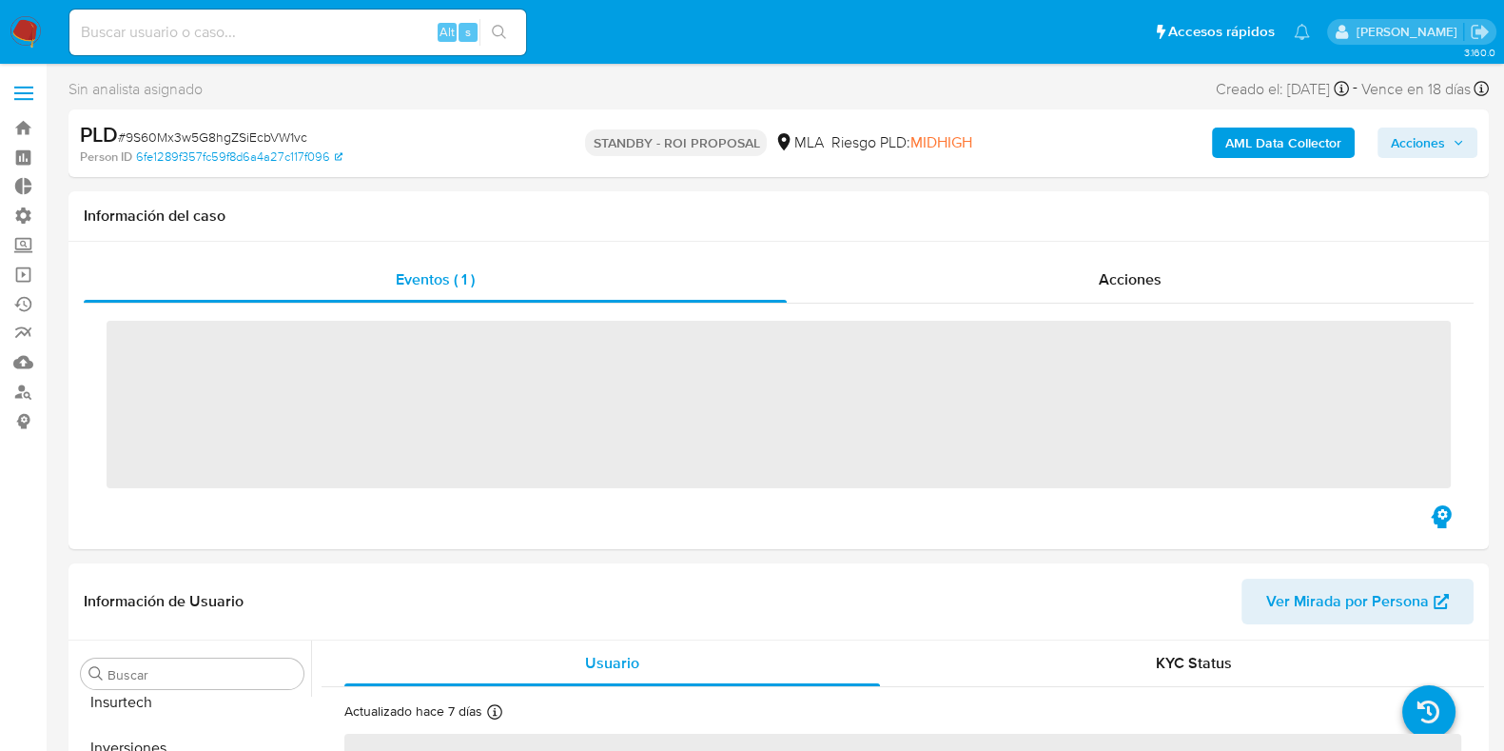
scroll to position [894, 0]
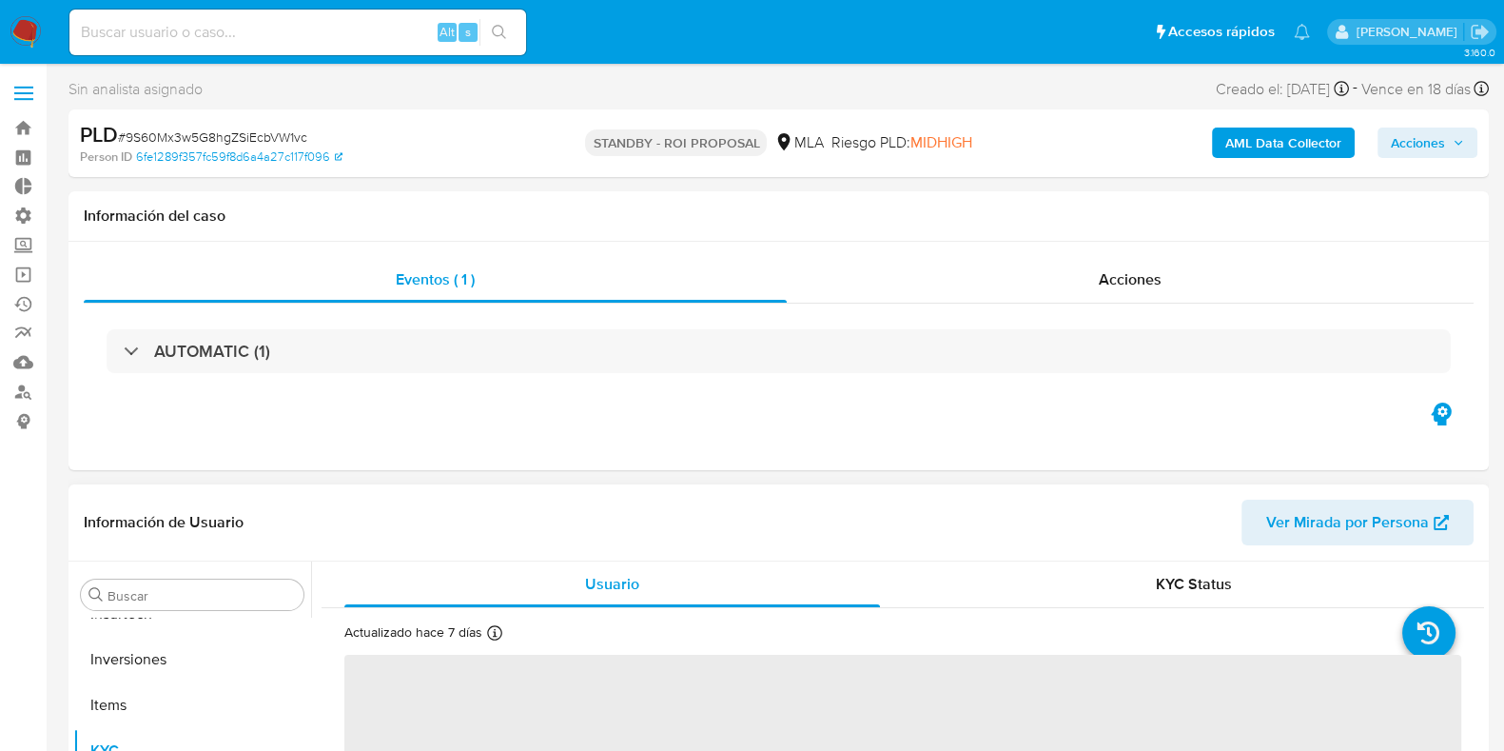
select select "10"
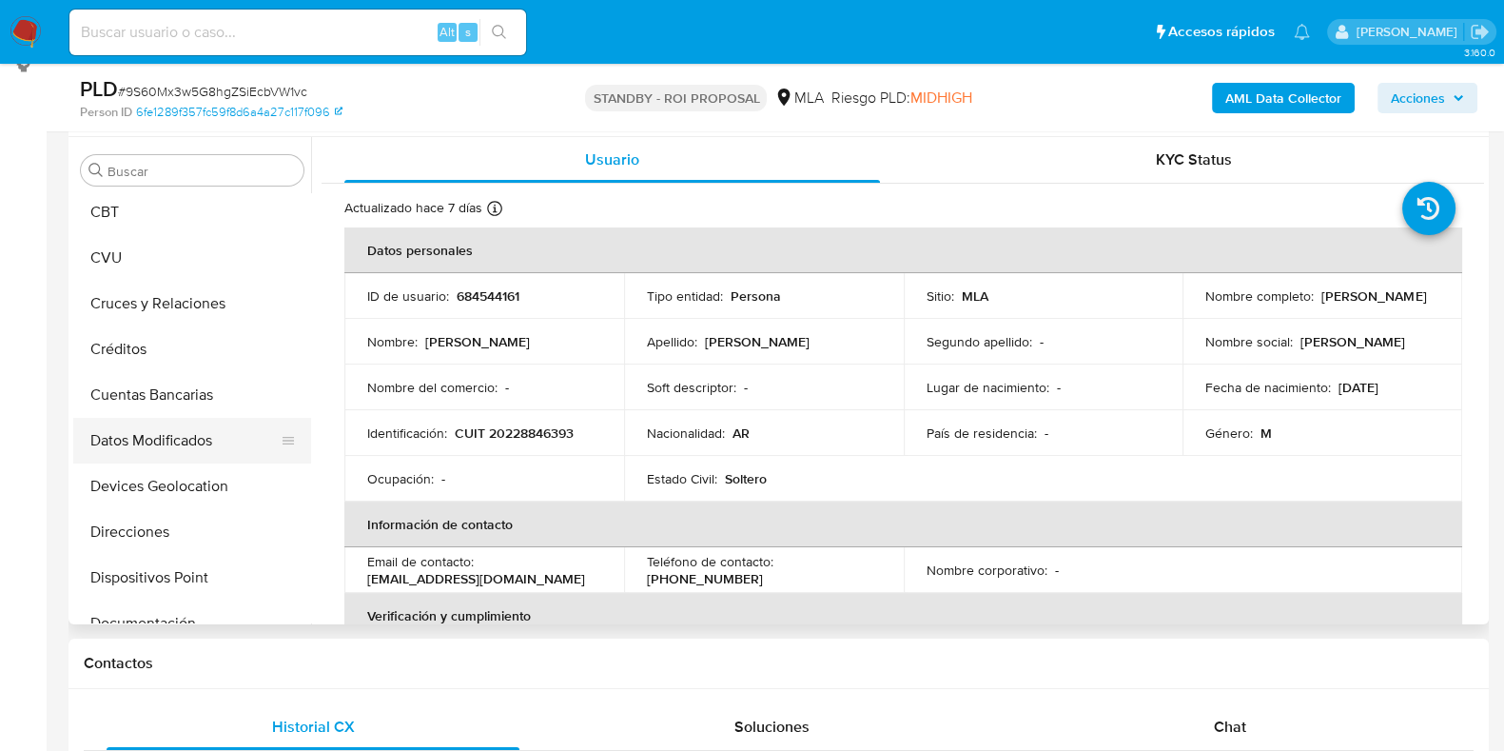
scroll to position [0, 0]
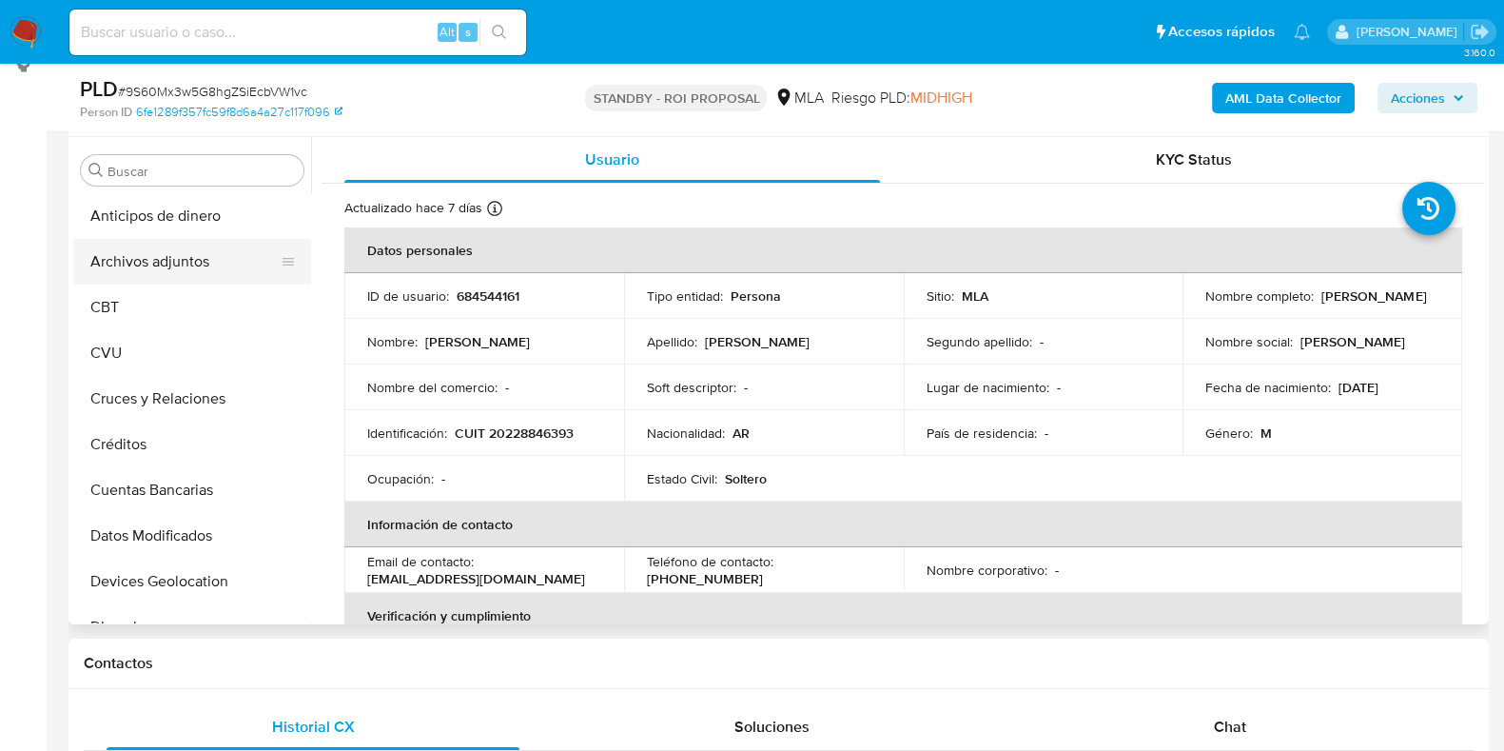
click at [200, 267] on button "Archivos adjuntos" at bounding box center [184, 262] width 223 height 46
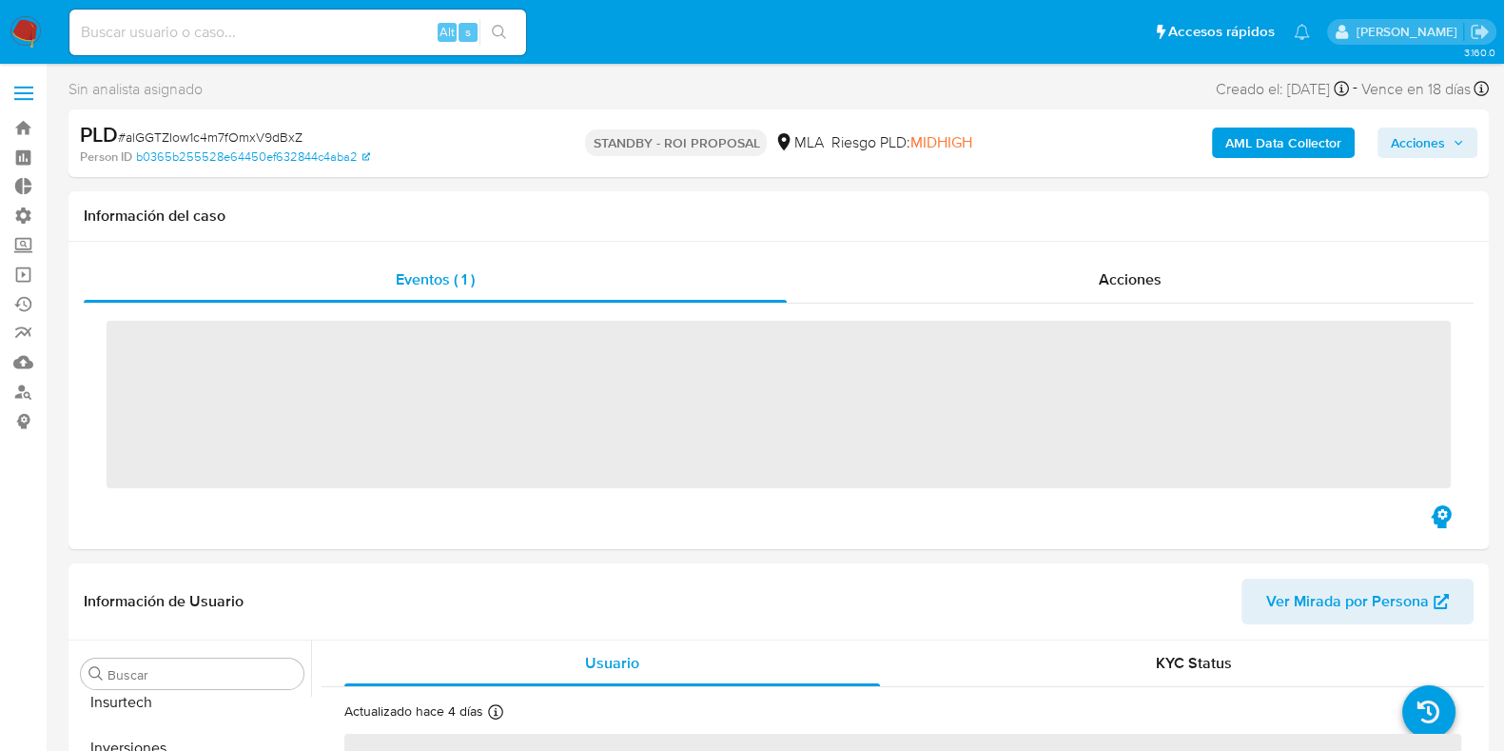
scroll to position [894, 0]
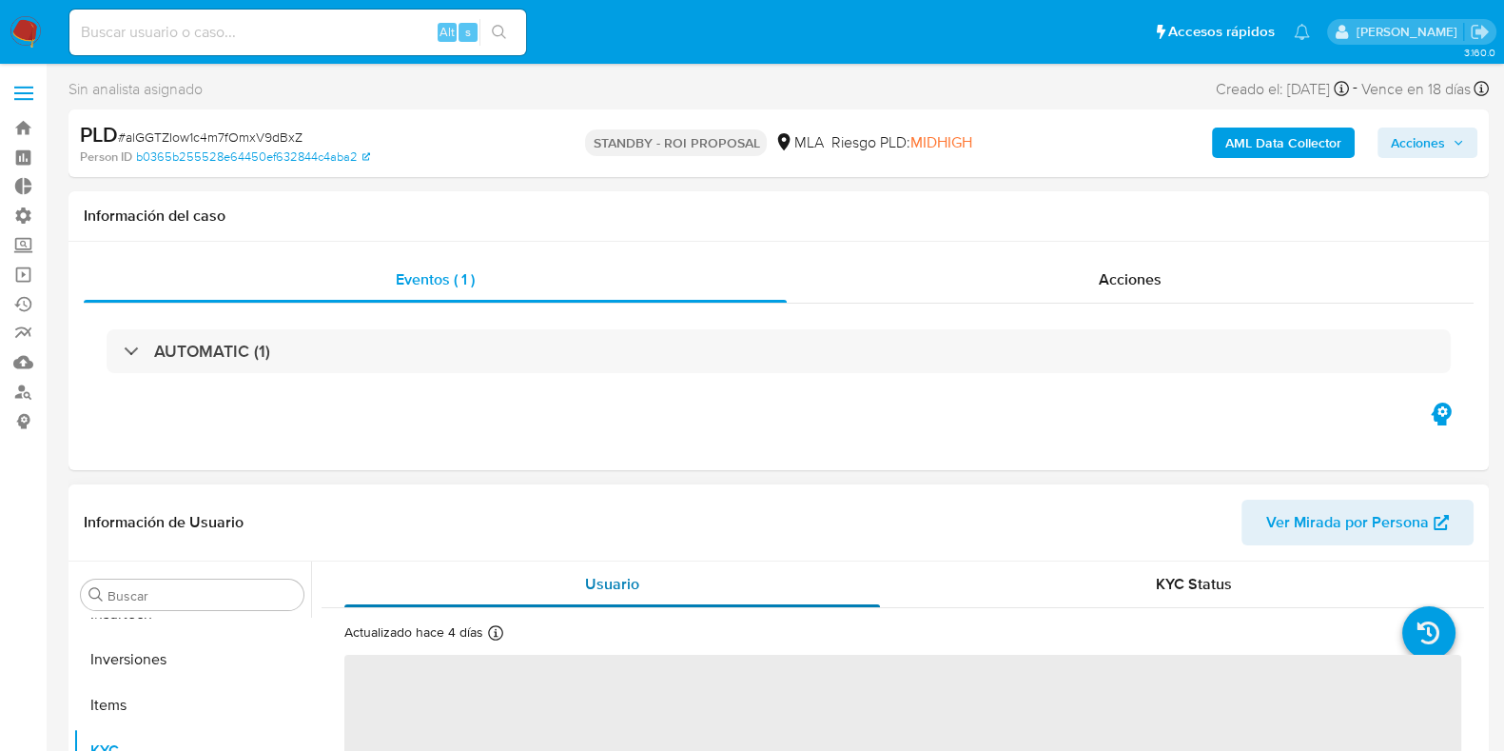
select select "10"
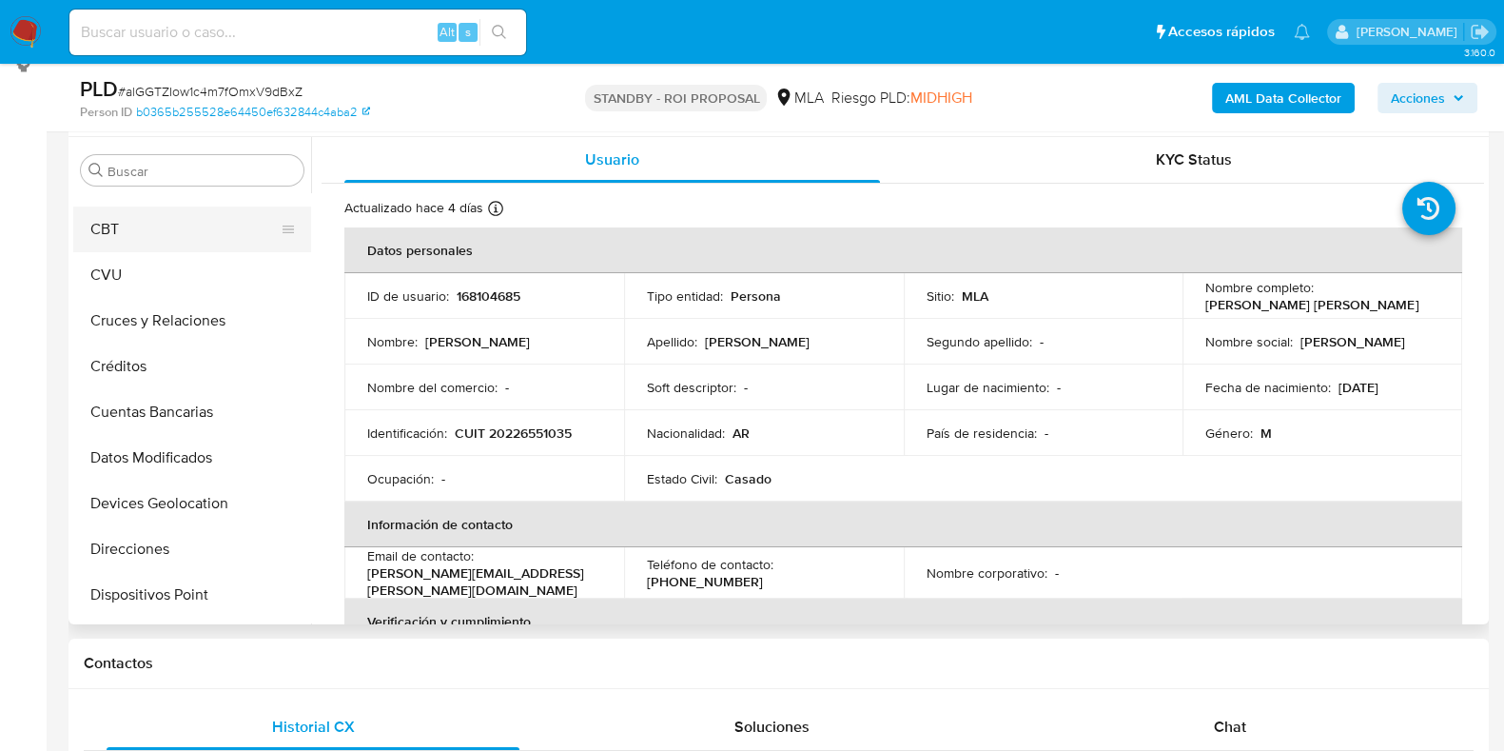
scroll to position [0, 0]
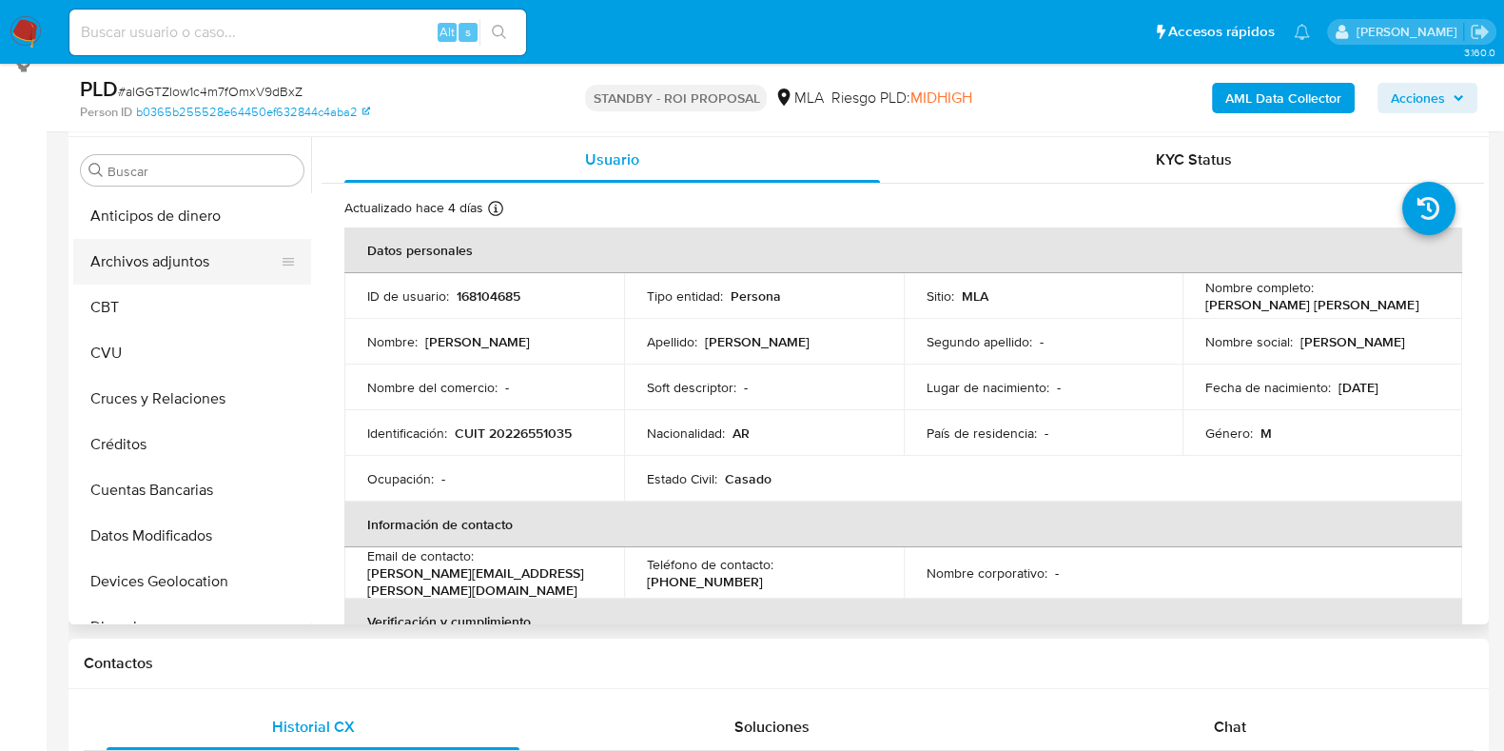
click at [200, 278] on button "Archivos adjuntos" at bounding box center [184, 262] width 223 height 46
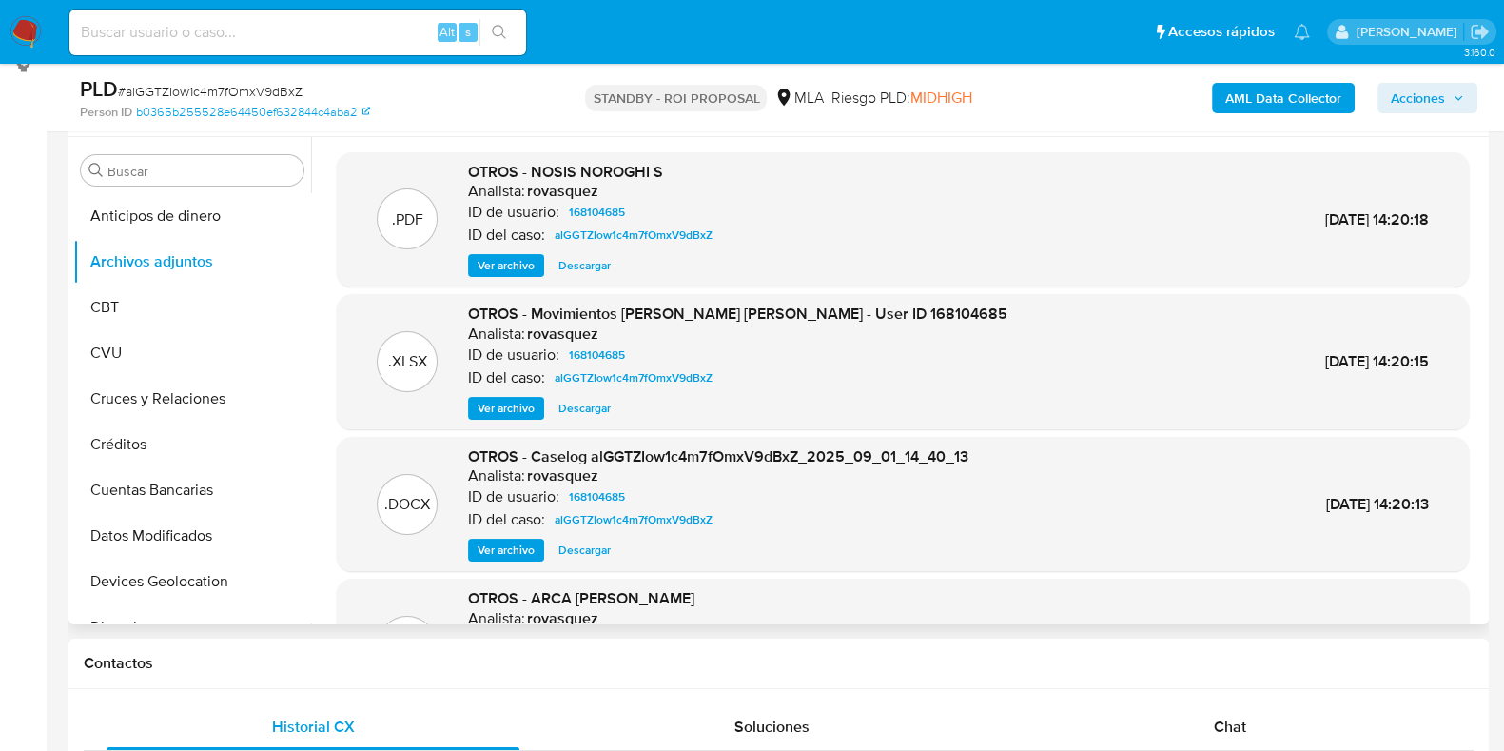
click at [514, 266] on span "Ver archivo" at bounding box center [506, 265] width 57 height 19
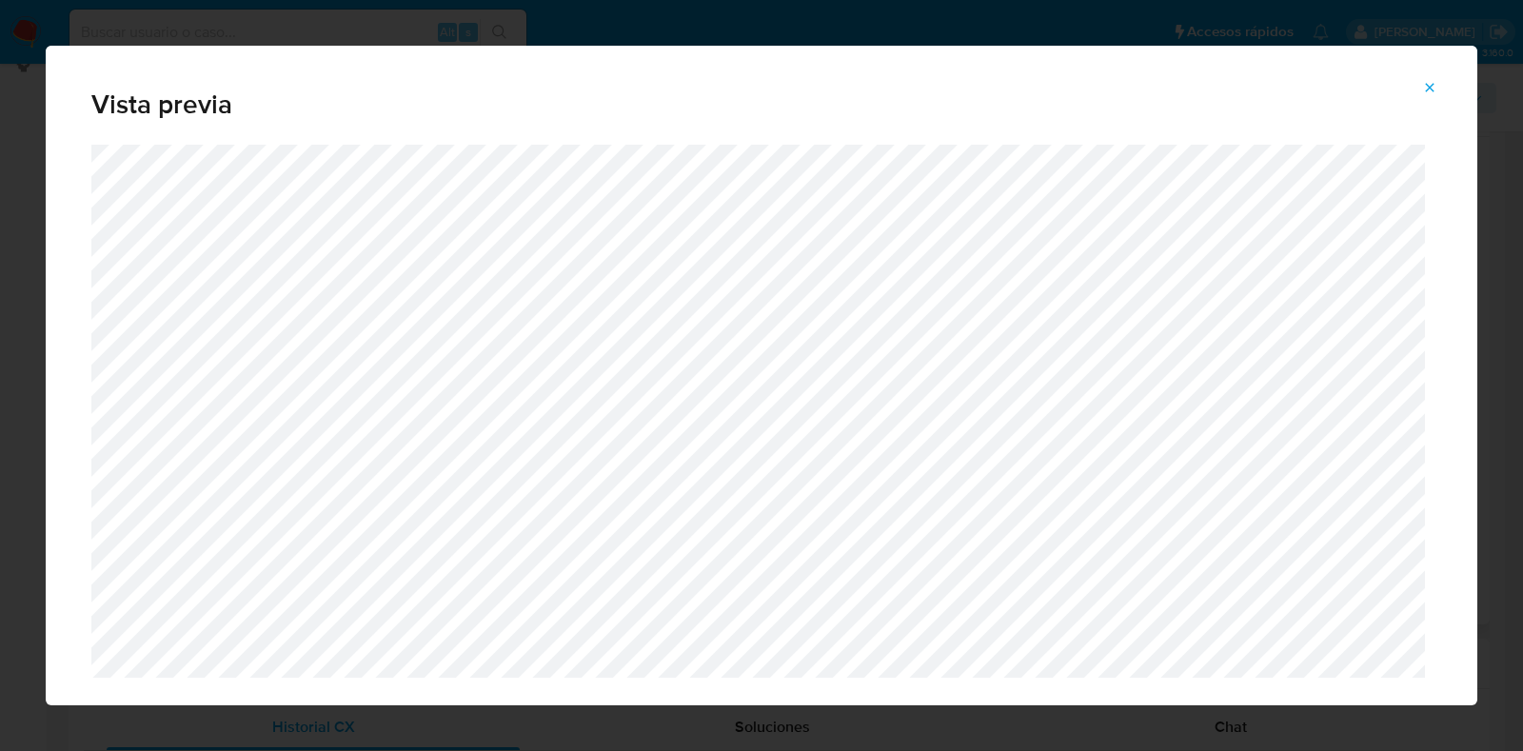
click at [1432, 94] on icon "Attachment preview" at bounding box center [1429, 87] width 15 height 15
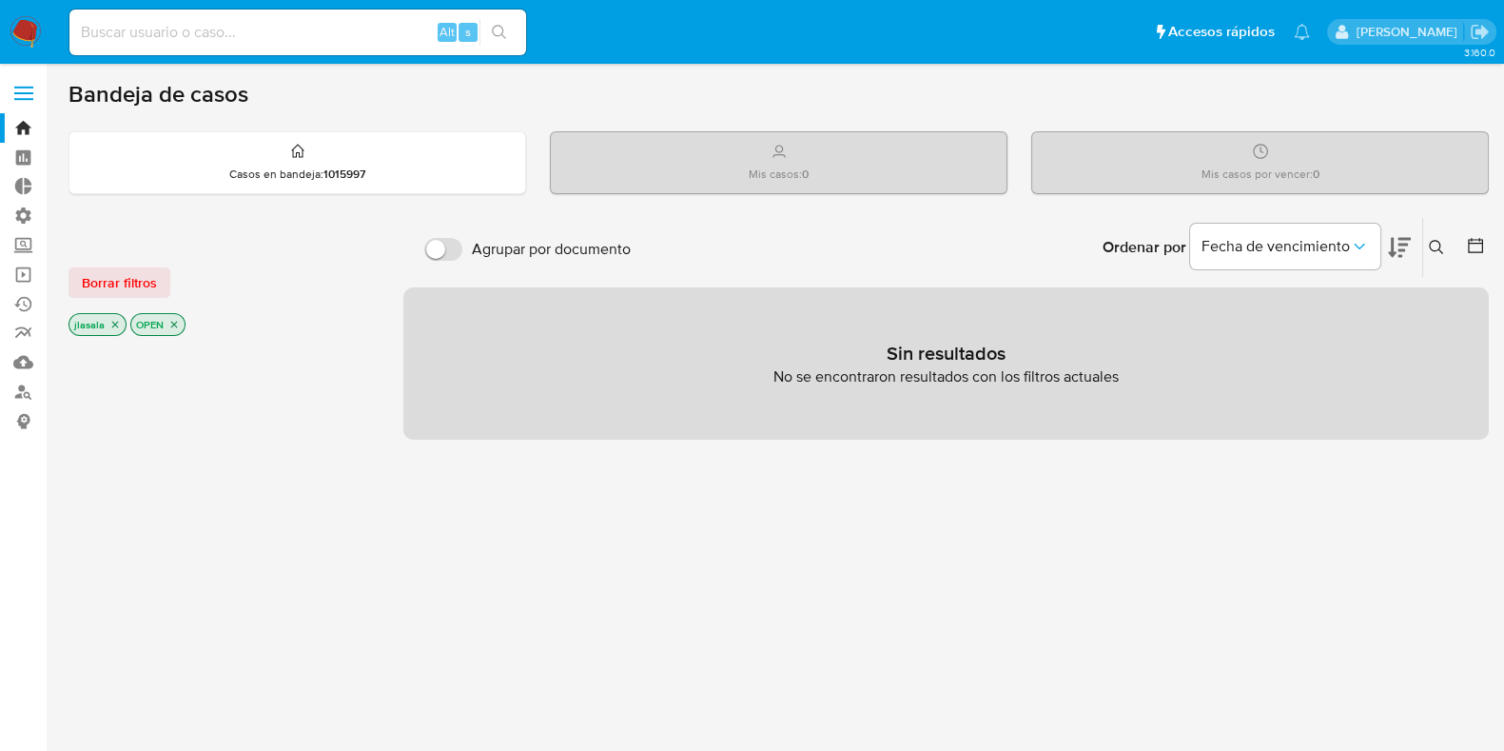
click at [19, 89] on label at bounding box center [24, 93] width 48 height 40
click at [0, 0] on input "checkbox" at bounding box center [0, 0] width 0 height 0
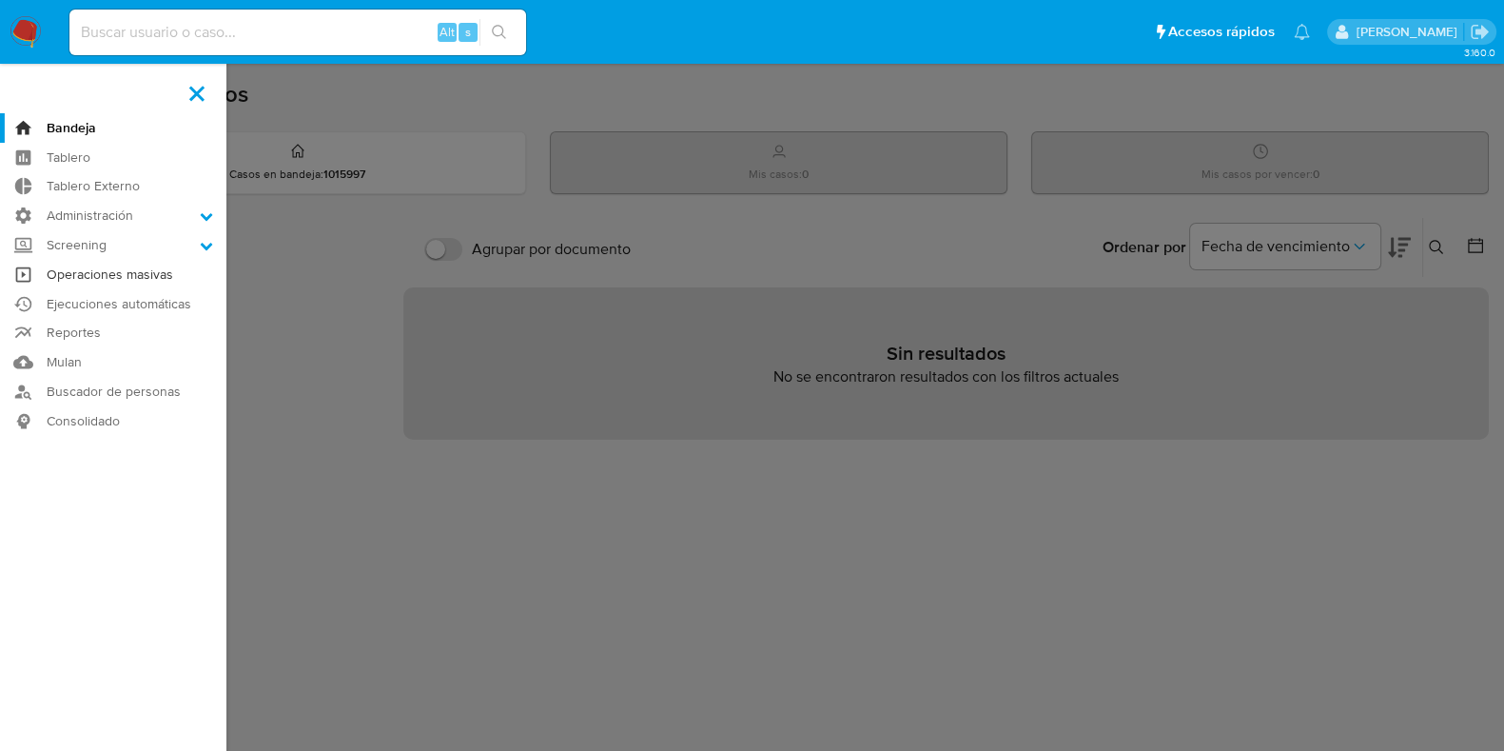
click at [148, 283] on link "Operaciones masivas" at bounding box center [113, 274] width 226 height 29
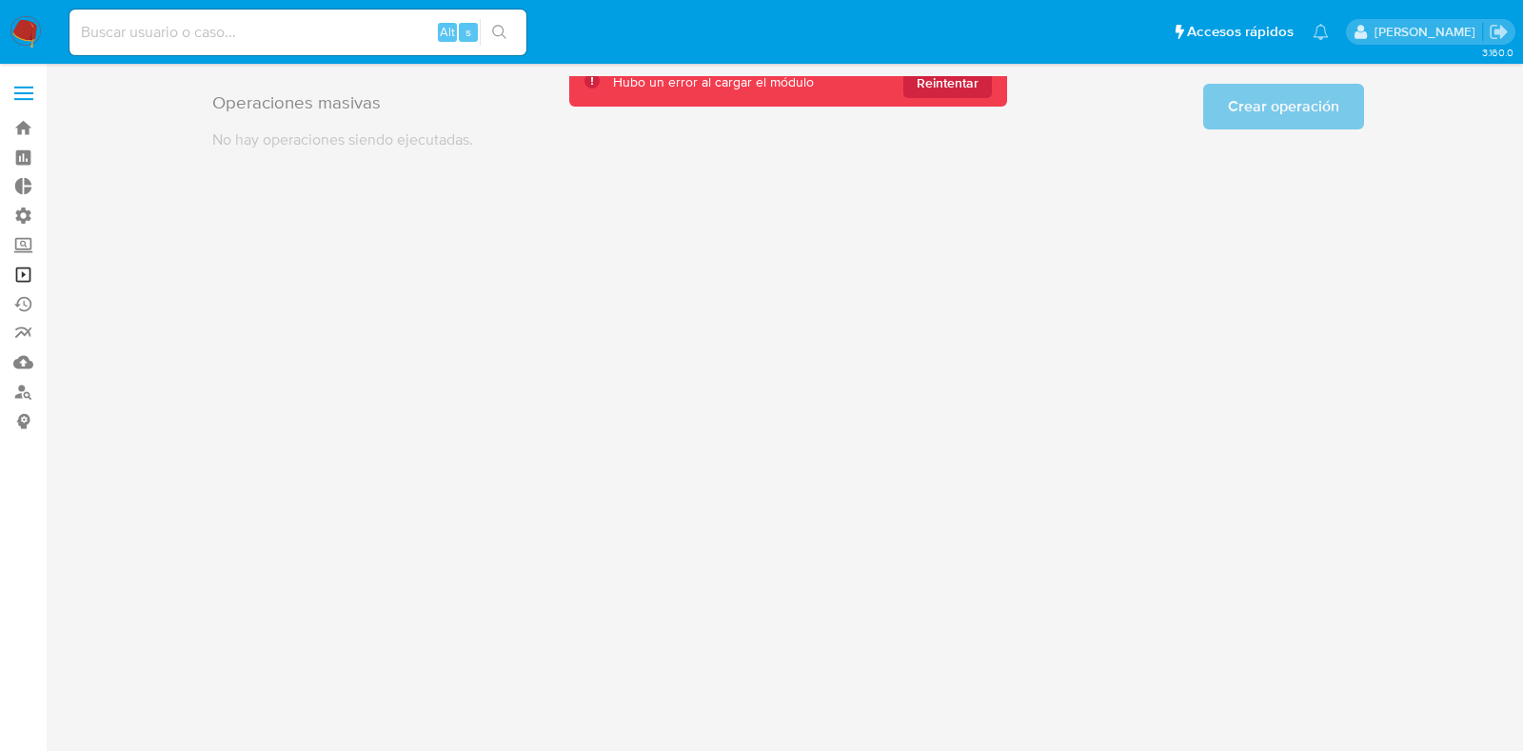
click at [22, 268] on link "Operaciones masivas" at bounding box center [113, 274] width 226 height 29
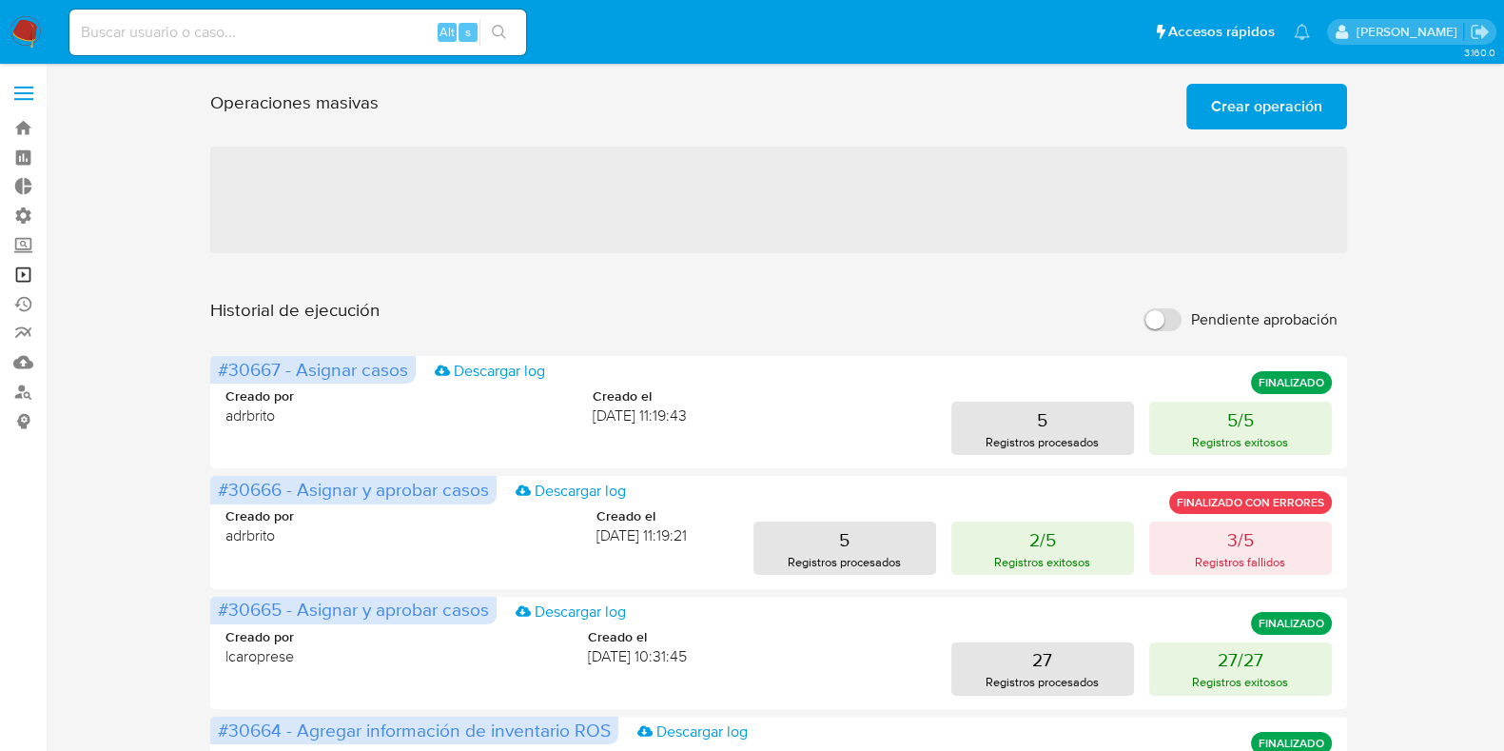
click at [21, 267] on link "Operaciones masivas" at bounding box center [113, 274] width 226 height 29
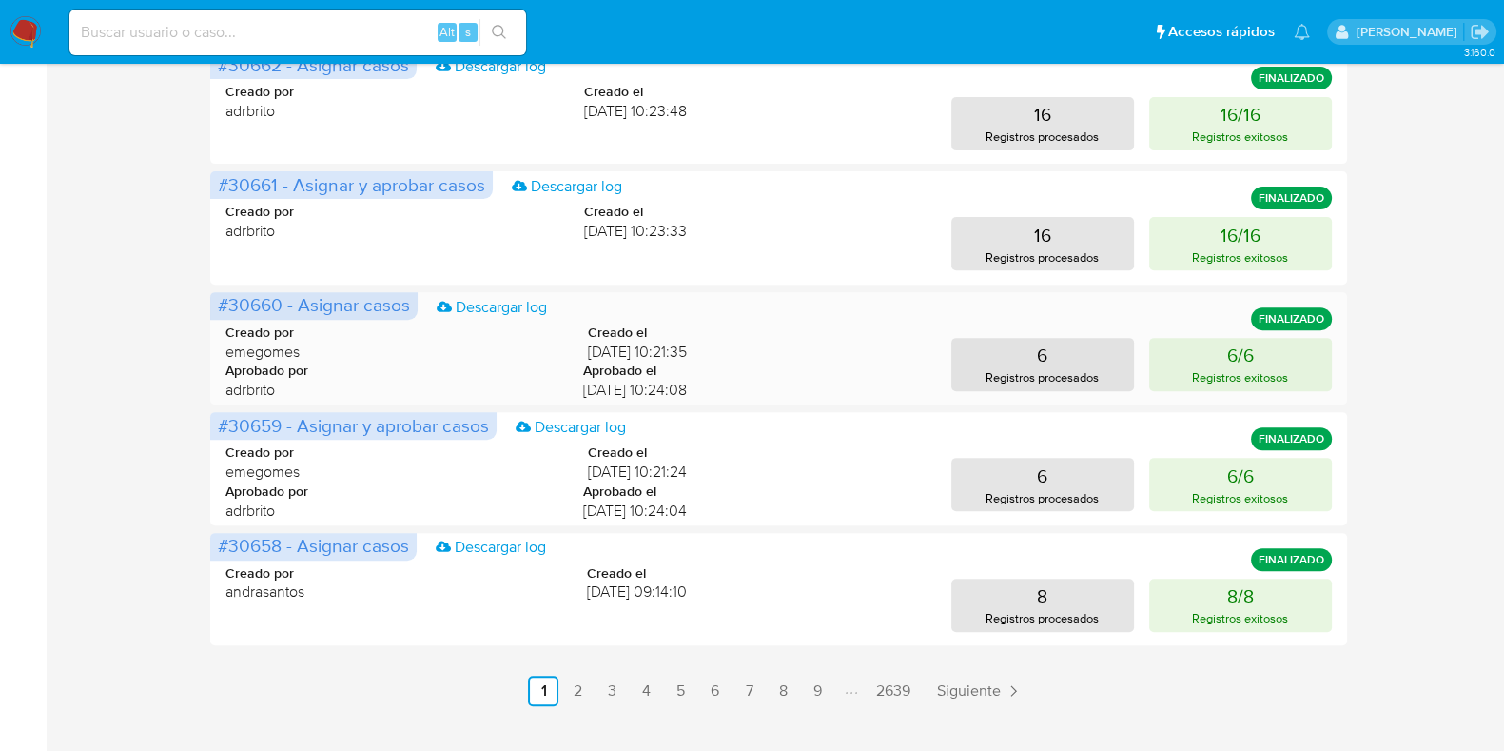
scroll to position [941, 0]
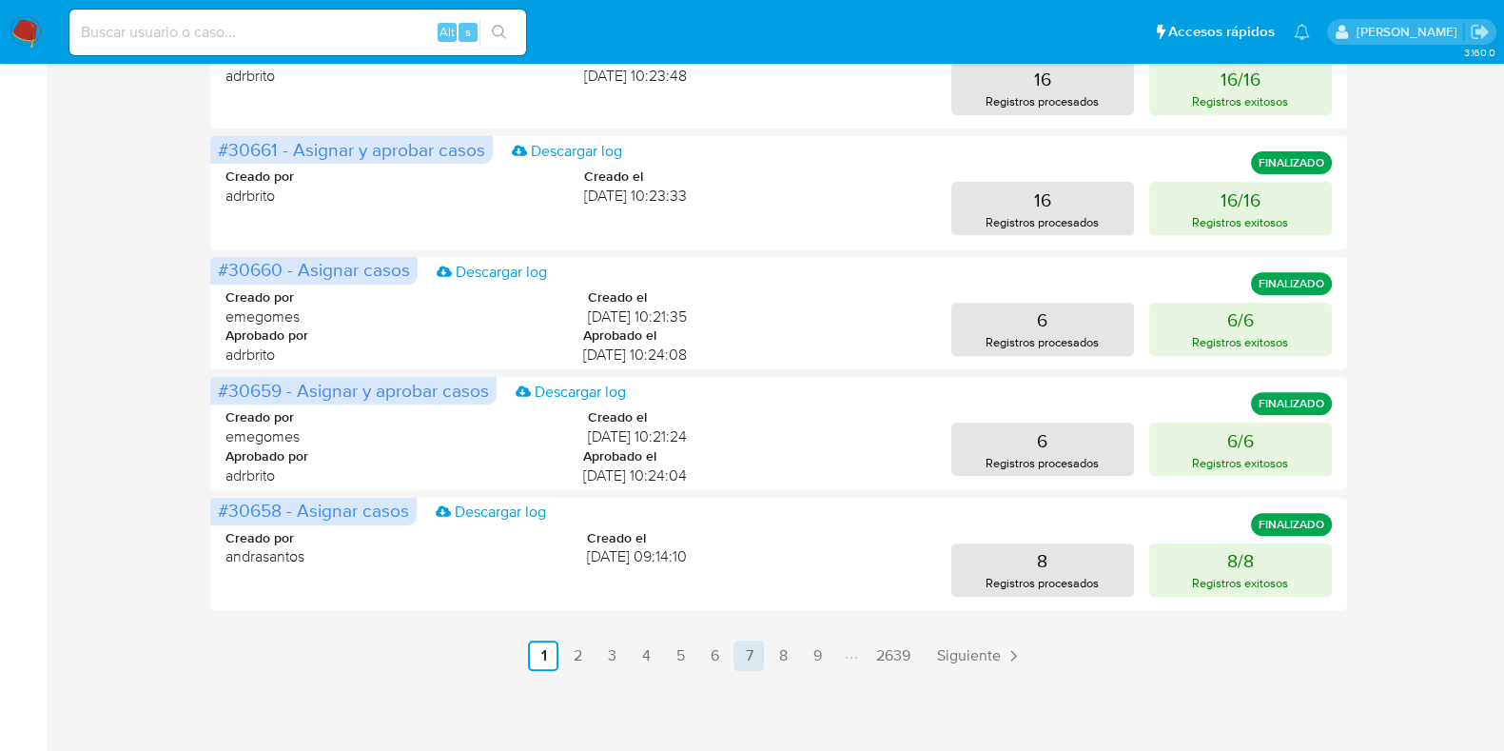
click at [756, 652] on link "7" at bounding box center [749, 655] width 30 height 30
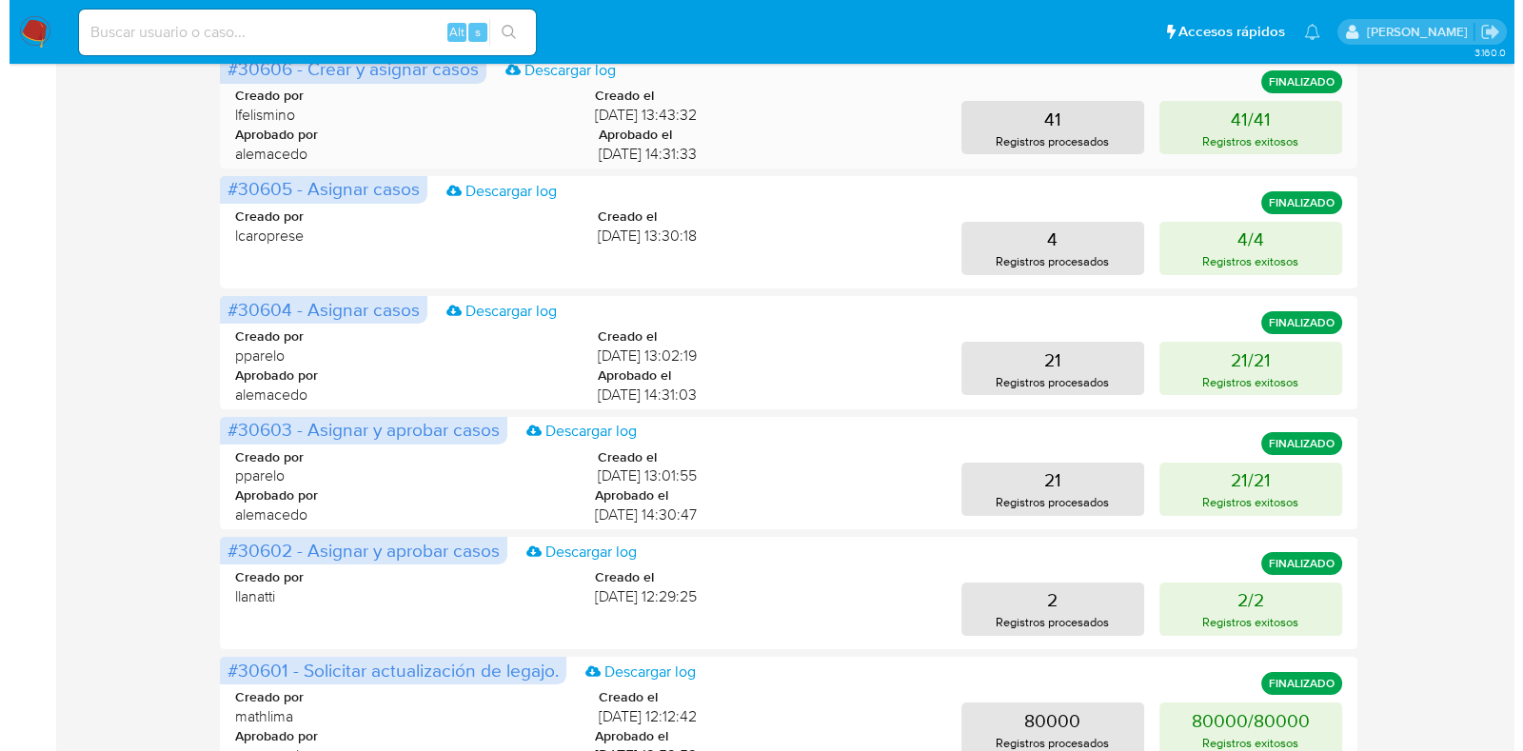
scroll to position [0, 0]
